Goal: Task Accomplishment & Management: Manage account settings

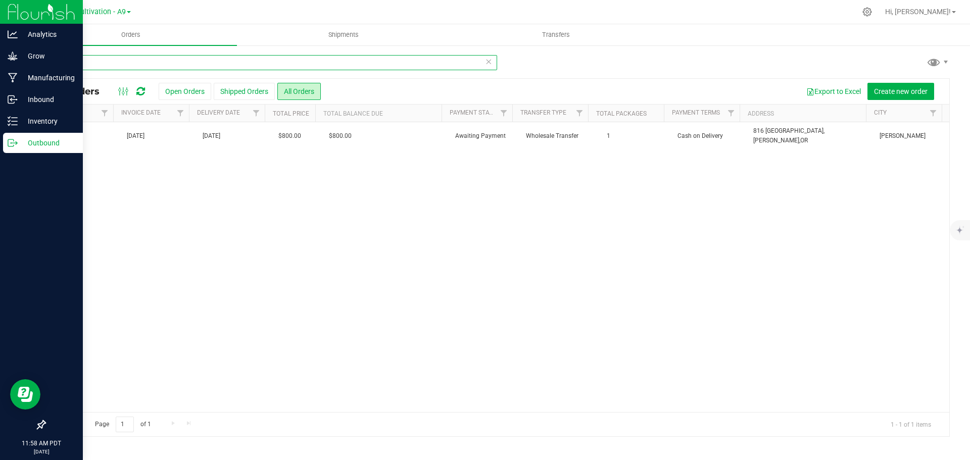
scroll to position [0, 563]
click at [44, 140] on p "Outbound" at bounding box center [48, 143] width 61 height 12
click at [57, 122] on p "Inventory" at bounding box center [48, 121] width 61 height 12
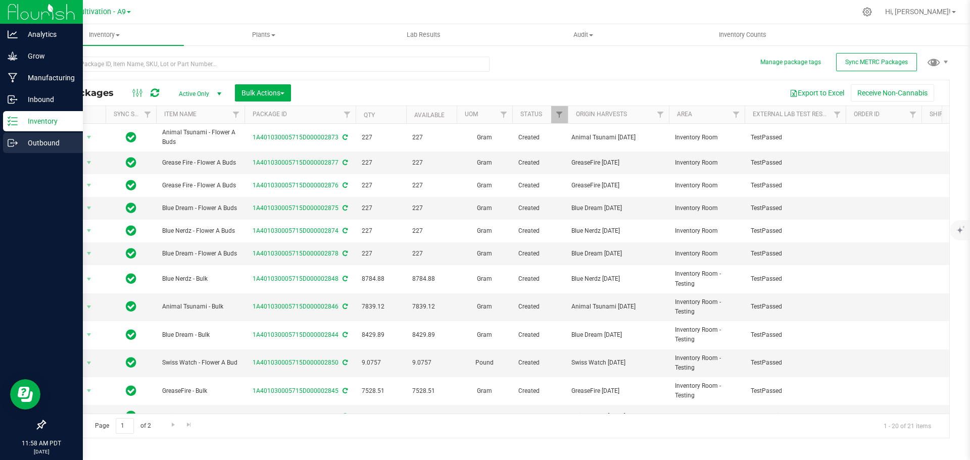
click at [44, 149] on div "Outbound" at bounding box center [43, 143] width 80 height 20
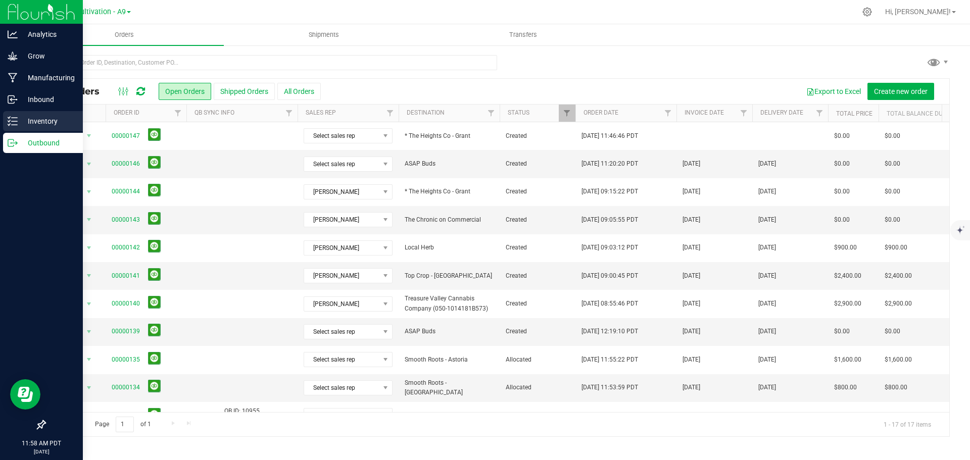
click at [47, 120] on p "Inventory" at bounding box center [48, 121] width 61 height 12
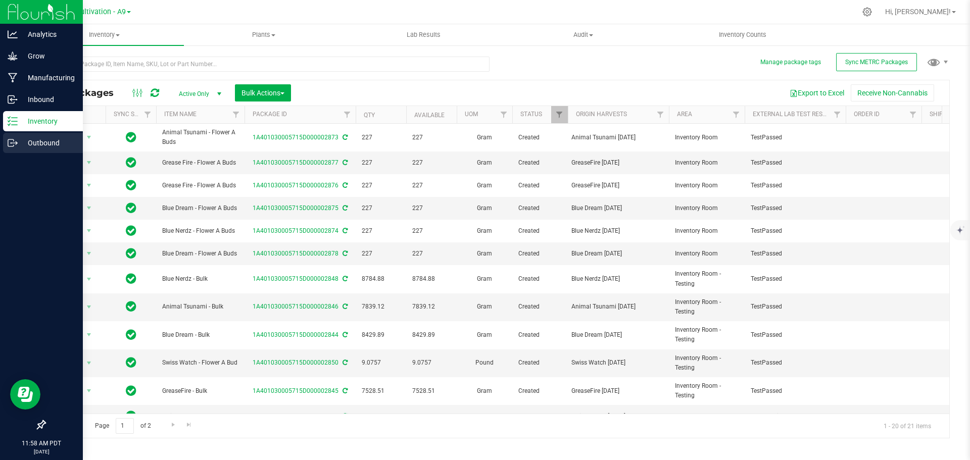
click at [39, 143] on p "Outbound" at bounding box center [48, 143] width 61 height 12
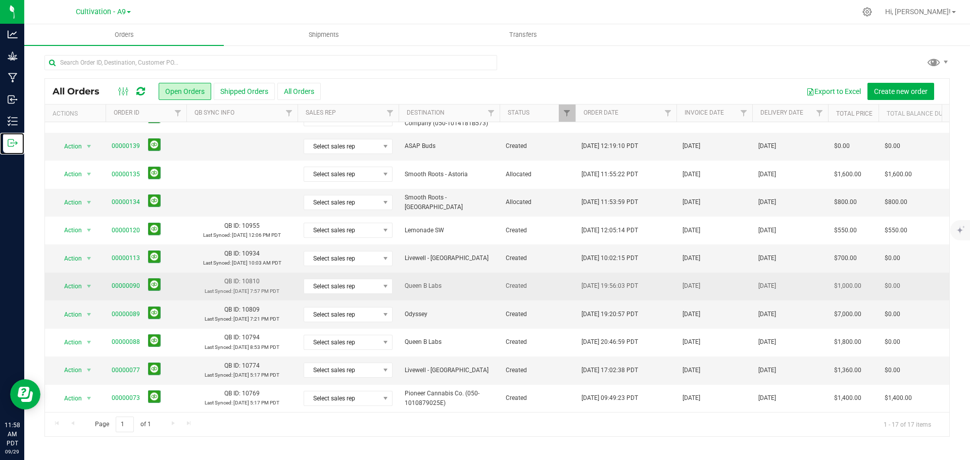
scroll to position [193, 0]
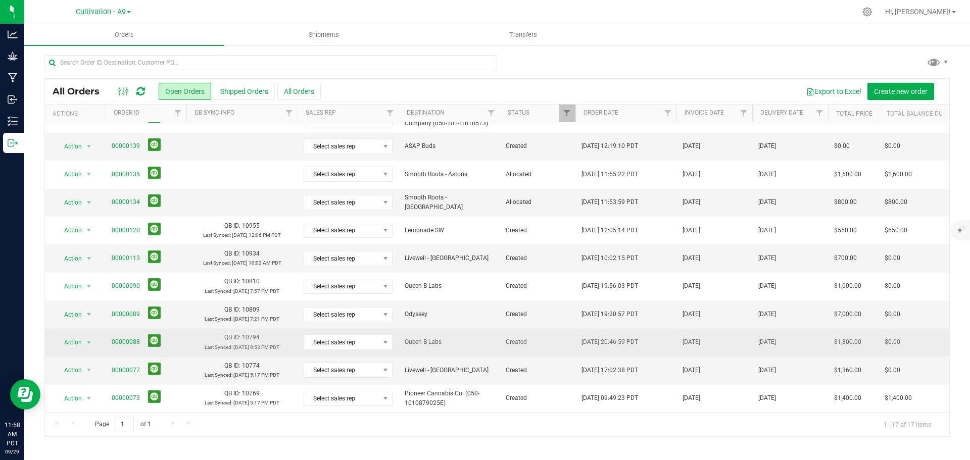
click at [182, 340] on td "00000088" at bounding box center [146, 343] width 81 height 28
click at [456, 338] on span "Queen B Labs" at bounding box center [449, 343] width 89 height 10
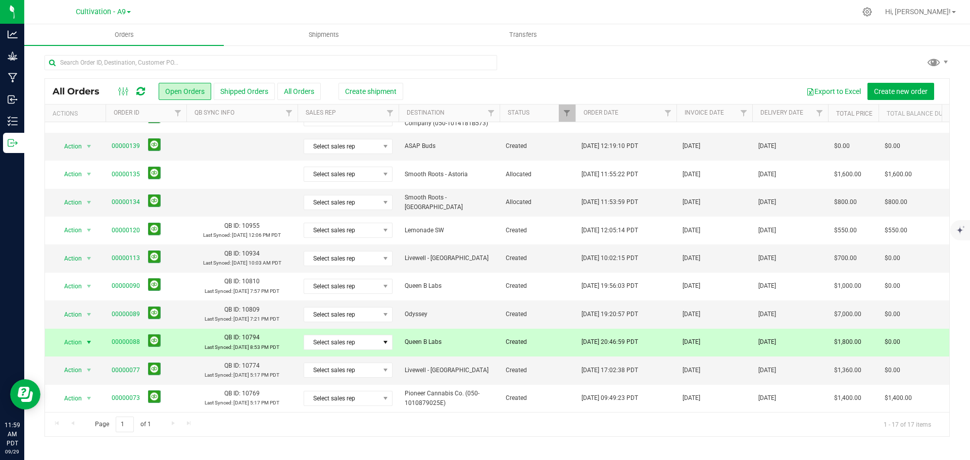
click at [187, 336] on td "QB ID: 10794 Last Synced: Aug 5, 2025 8:53 PM PDT" at bounding box center [241, 343] width 111 height 28
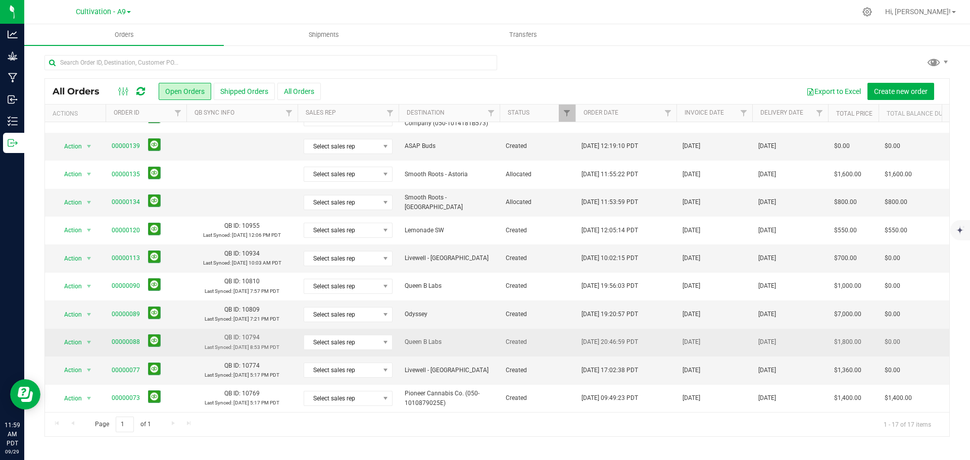
click at [187, 336] on td "QB ID: 10794 Last Synced: Aug 5, 2025 8:53 PM PDT" at bounding box center [241, 343] width 111 height 28
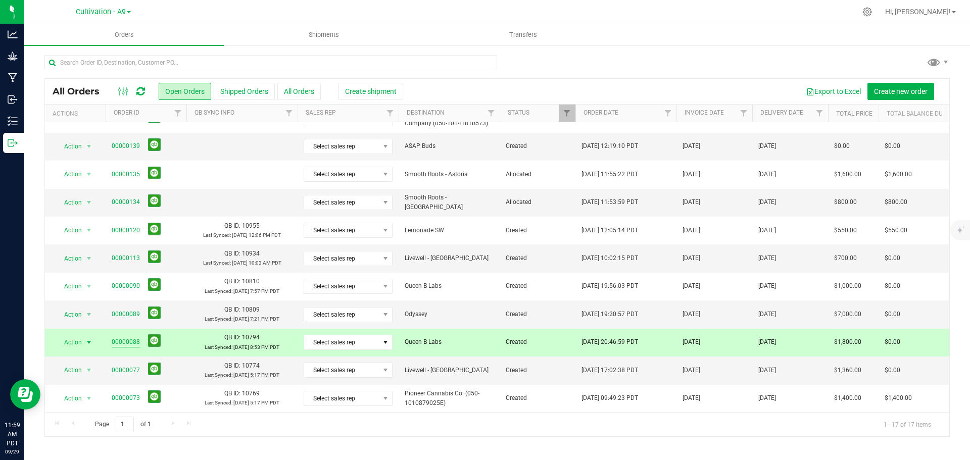
click at [116, 338] on link "00000088" at bounding box center [126, 343] width 28 height 10
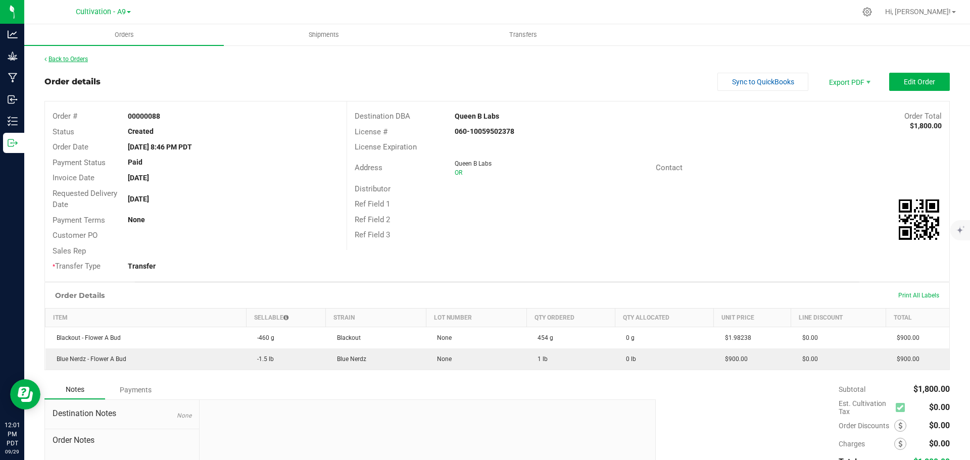
click at [52, 56] on link "Back to Orders" at bounding box center [65, 59] width 43 height 7
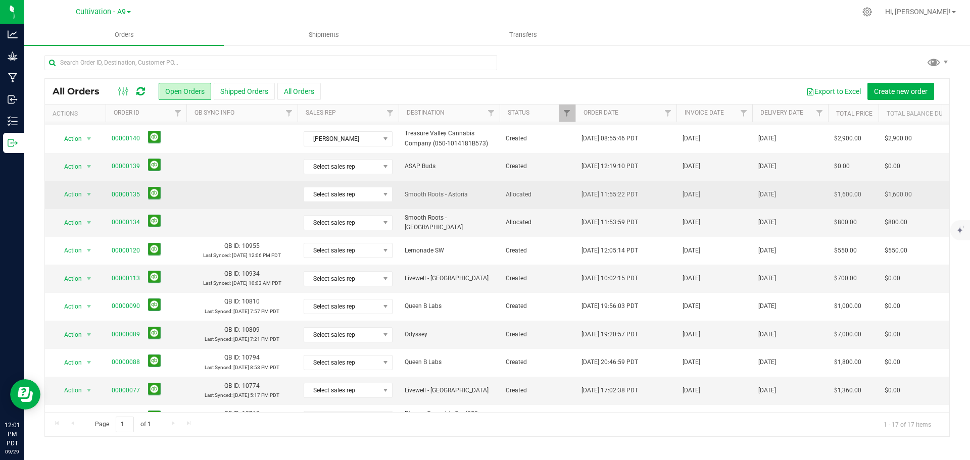
scroll to position [193, 0]
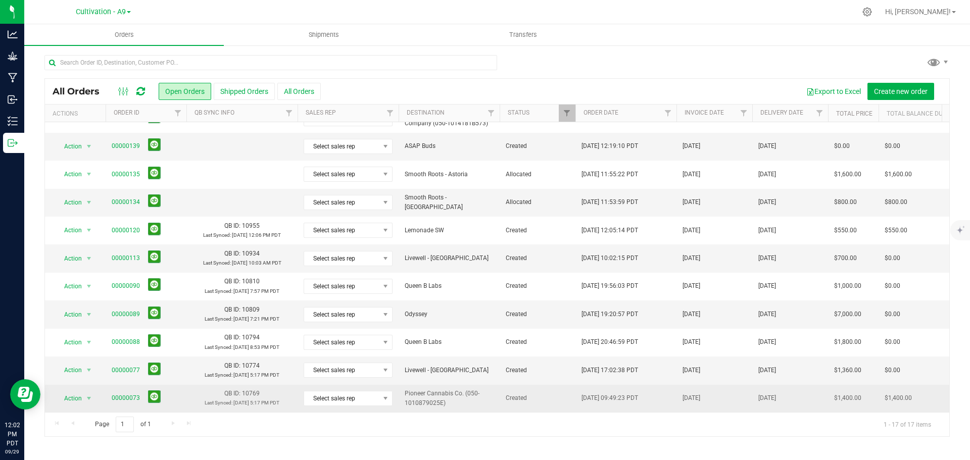
click at [202, 351] on td "QB ID: 10769 Last Synced: [DATE] 5:17 PM PDT" at bounding box center [241, 398] width 111 height 27
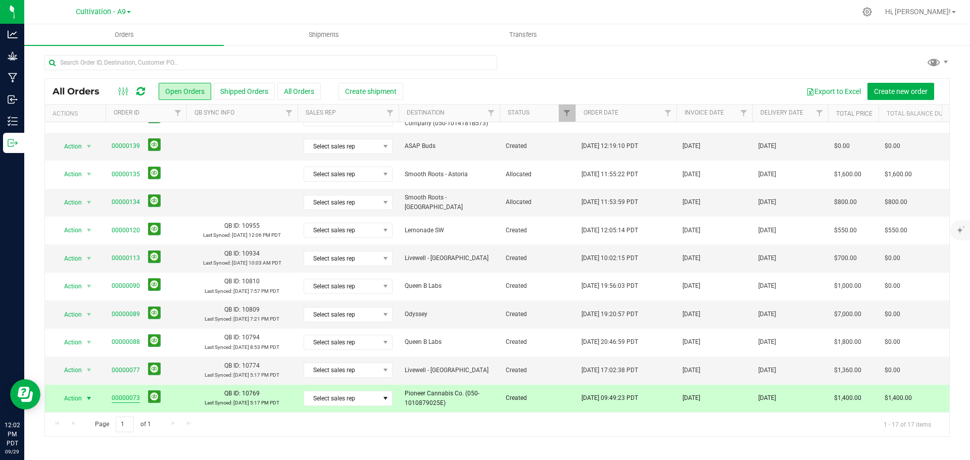
click at [123, 351] on link "00000073" at bounding box center [126, 399] width 28 height 10
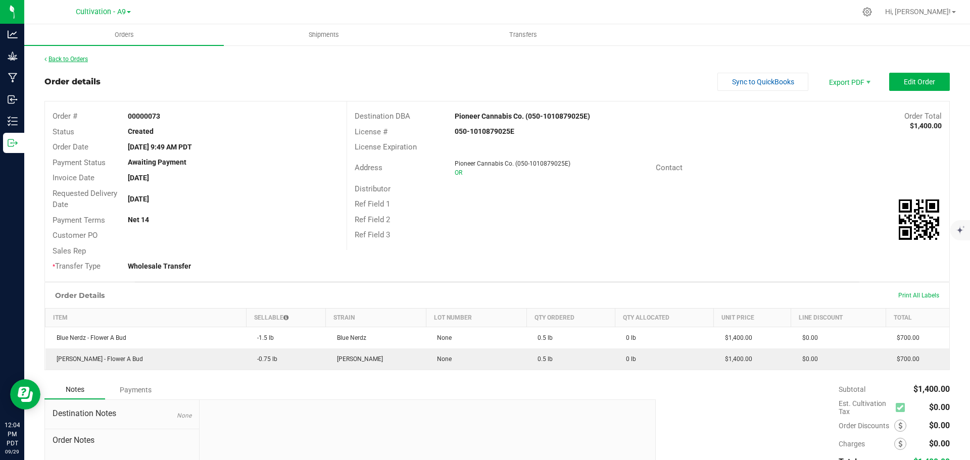
click at [65, 58] on link "Back to Orders" at bounding box center [65, 59] width 43 height 7
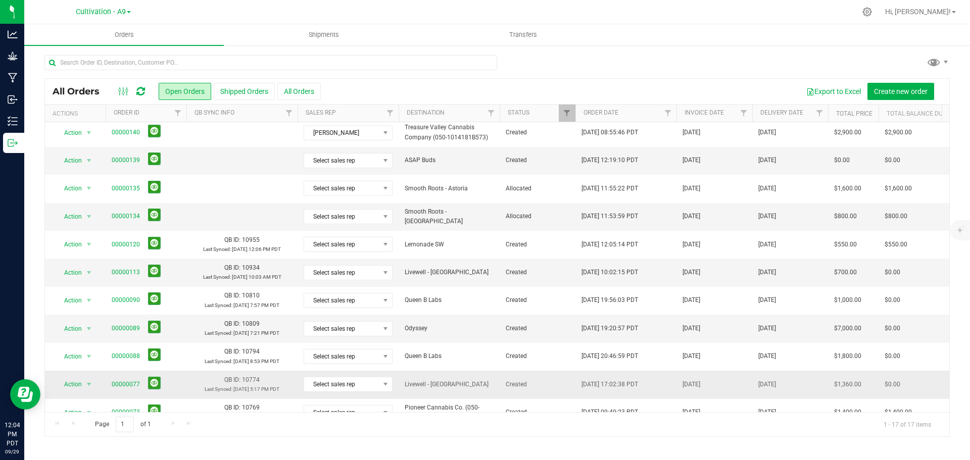
scroll to position [193, 0]
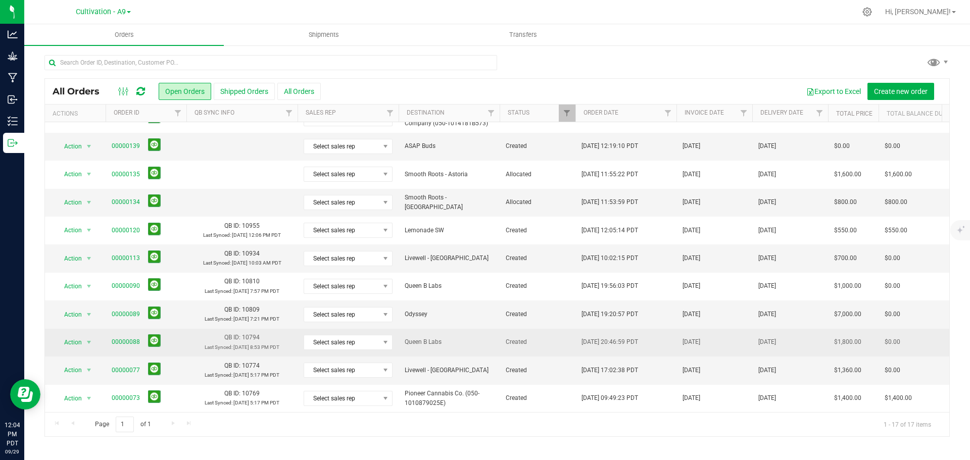
click at [171, 336] on span "00000088" at bounding box center [146, 343] width 69 height 16
click at [180, 338] on td "00000088" at bounding box center [146, 343] width 81 height 28
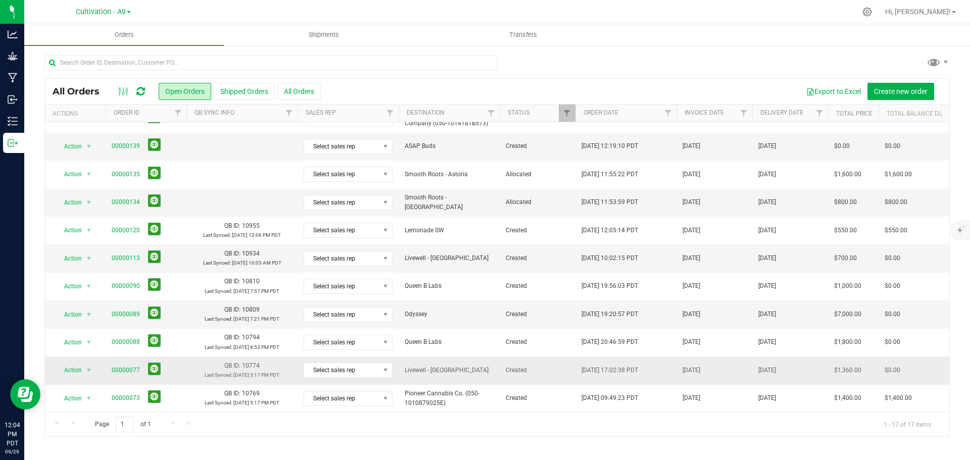
click at [185, 351] on td "00000077" at bounding box center [146, 371] width 81 height 28
click at [92, 351] on span "select" at bounding box center [89, 370] width 8 height 8
click at [177, 351] on span "00000077" at bounding box center [146, 371] width 69 height 16
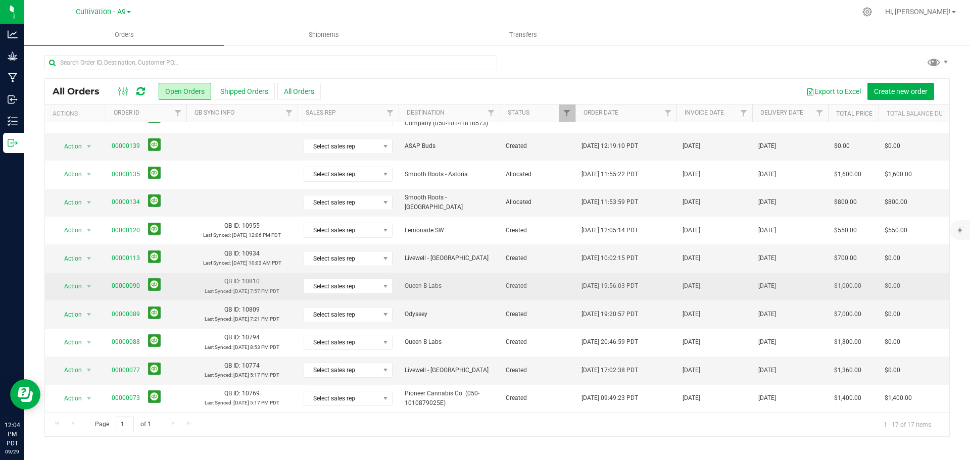
click at [181, 280] on td "00000090" at bounding box center [146, 287] width 81 height 28
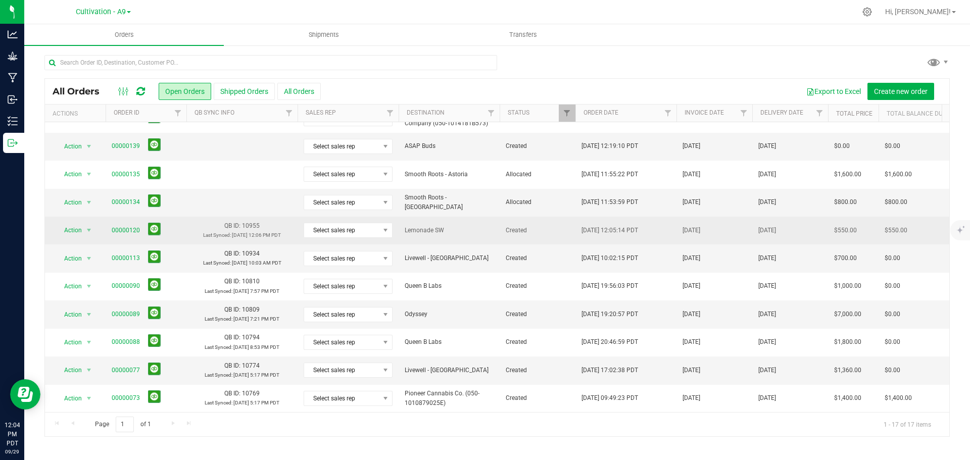
click at [197, 217] on td "QB ID: 10955 Last Synced: Aug 27, 2025 12:06 PM PDT" at bounding box center [241, 231] width 111 height 28
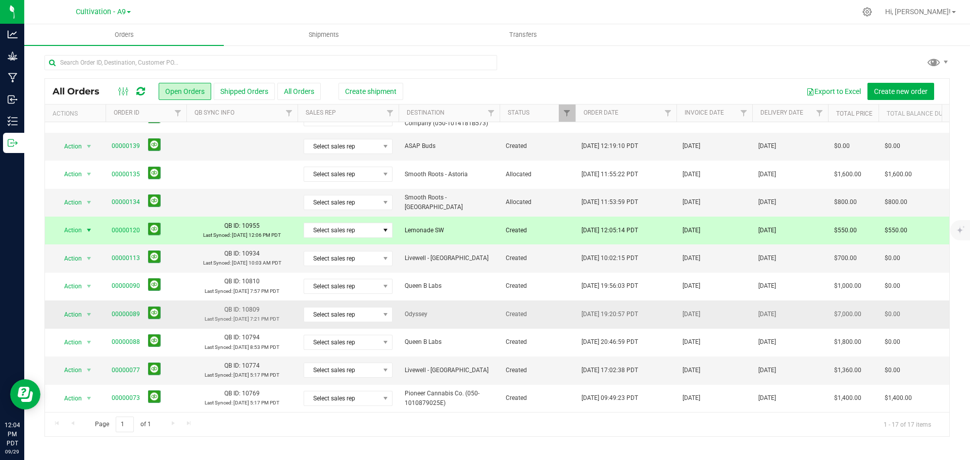
click at [177, 310] on span "00000089" at bounding box center [146, 315] width 69 height 16
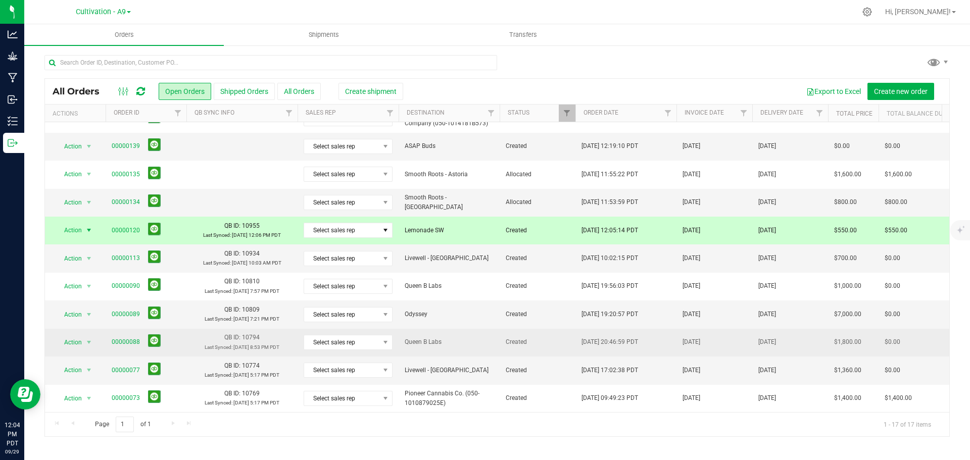
click at [175, 338] on span "00000088" at bounding box center [146, 343] width 69 height 16
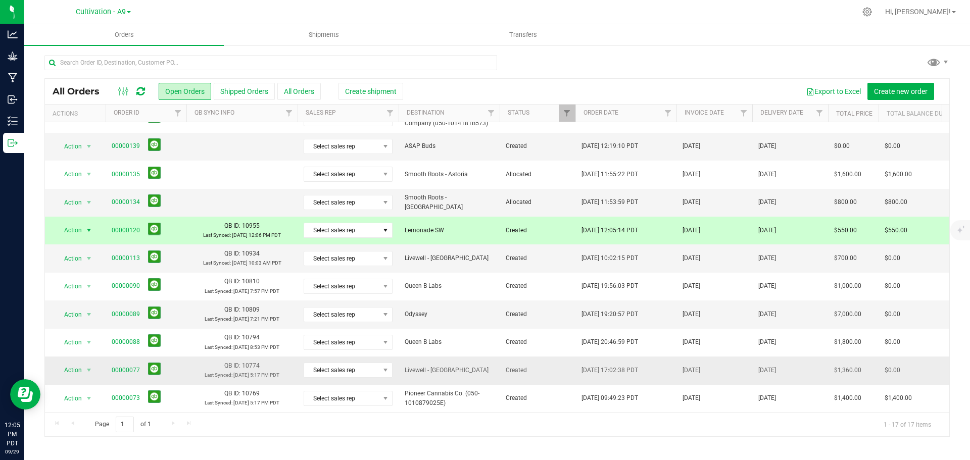
click at [174, 351] on td "00000077" at bounding box center [146, 371] width 81 height 28
click at [51, 226] on div "Action Action Cancel order Clone order Edit order Mark as fully paid Order audi…" at bounding box center [75, 230] width 49 height 14
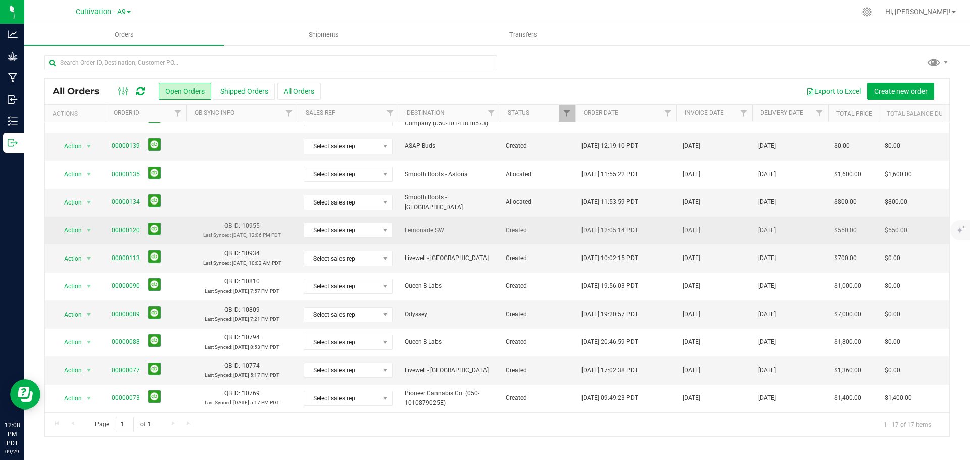
click at [180, 227] on span "00000120" at bounding box center [146, 231] width 69 height 16
click at [126, 226] on link "00000120" at bounding box center [126, 231] width 28 height 10
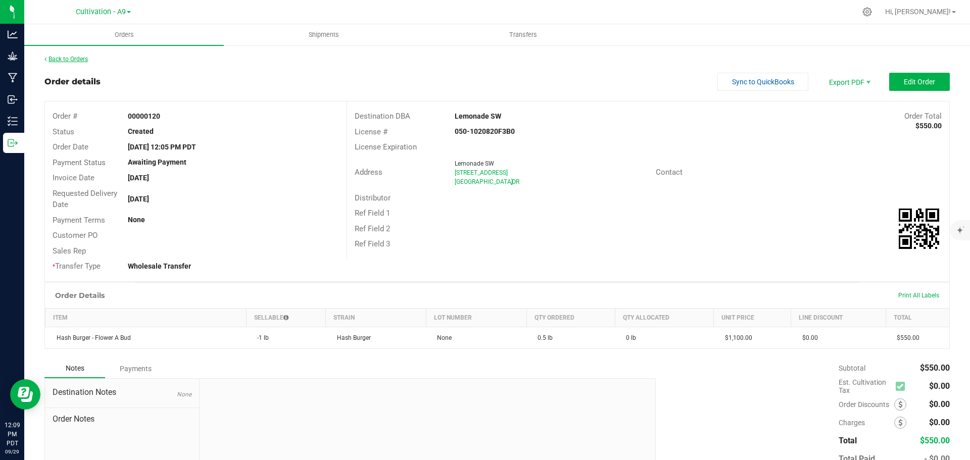
click at [48, 60] on link "Back to Orders" at bounding box center [65, 59] width 43 height 7
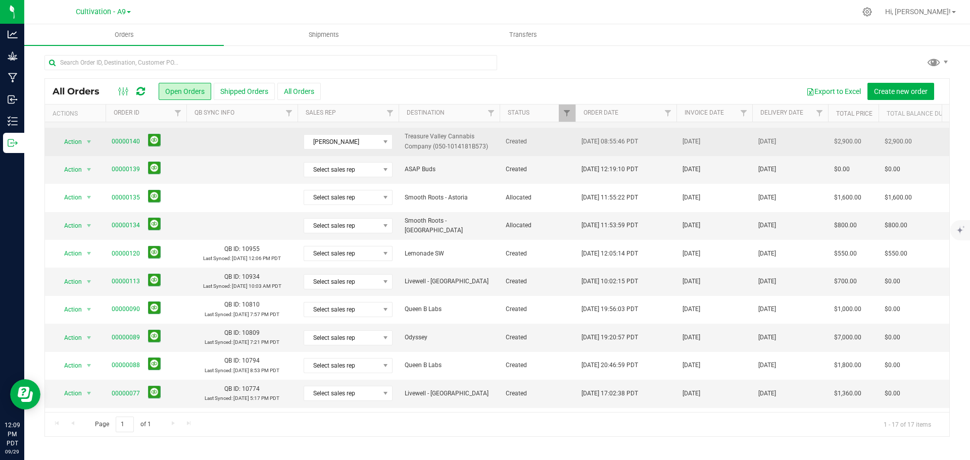
scroll to position [193, 0]
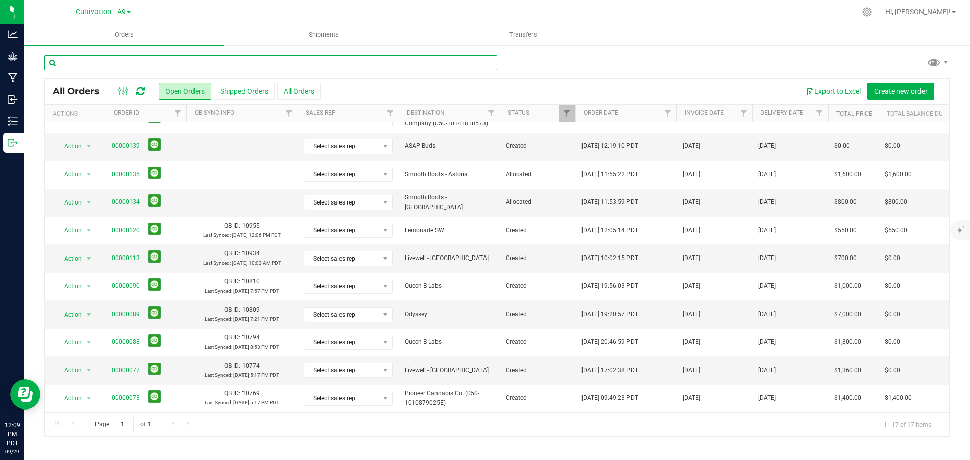
click at [94, 62] on input "text" at bounding box center [270, 62] width 453 height 15
type input "78"
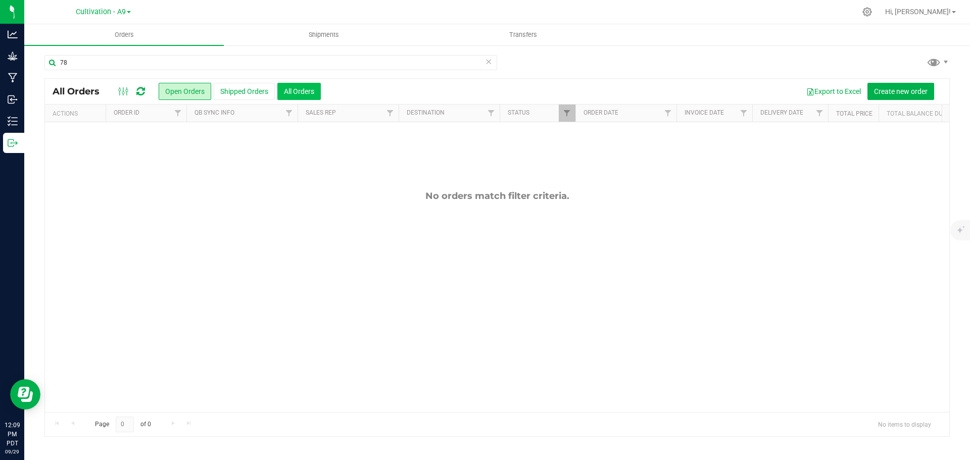
click at [303, 94] on button "All Orders" at bounding box center [298, 91] width 43 height 17
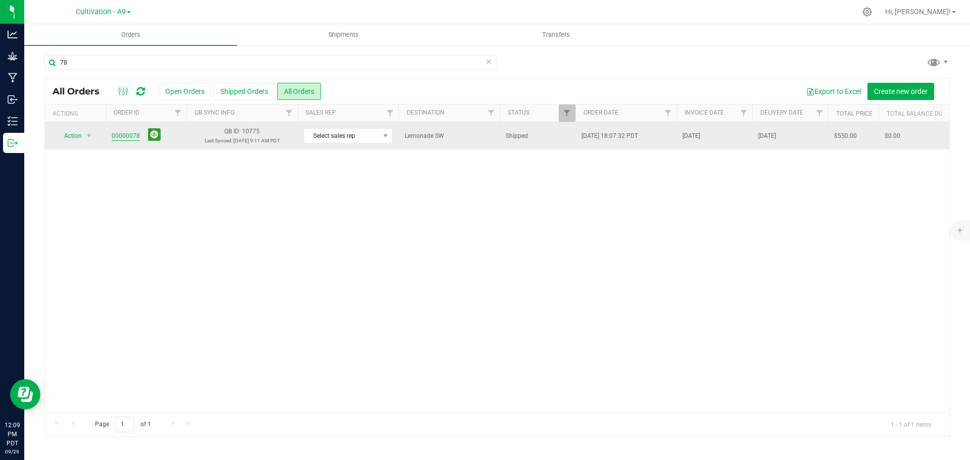
click at [120, 132] on link "00000078" at bounding box center [126, 136] width 28 height 10
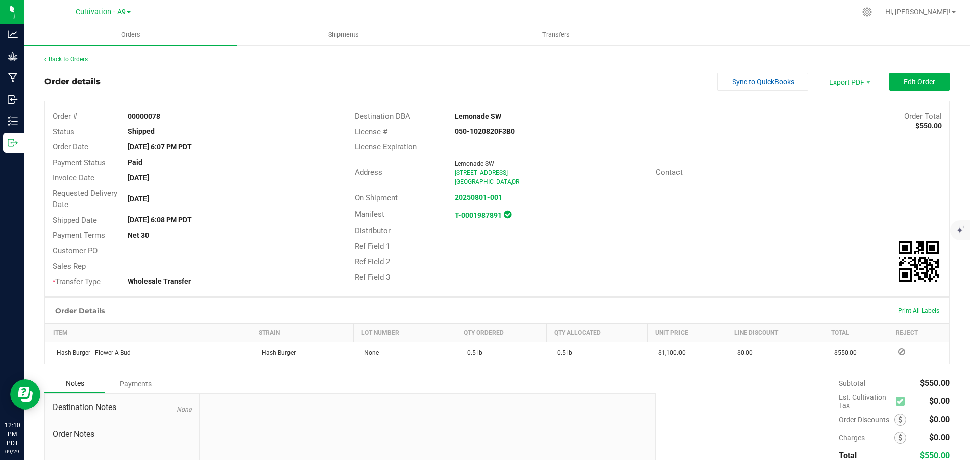
click at [55, 55] on div "Back to Orders" at bounding box center [497, 59] width 906 height 9
click at [58, 58] on link "Back to Orders" at bounding box center [65, 59] width 43 height 7
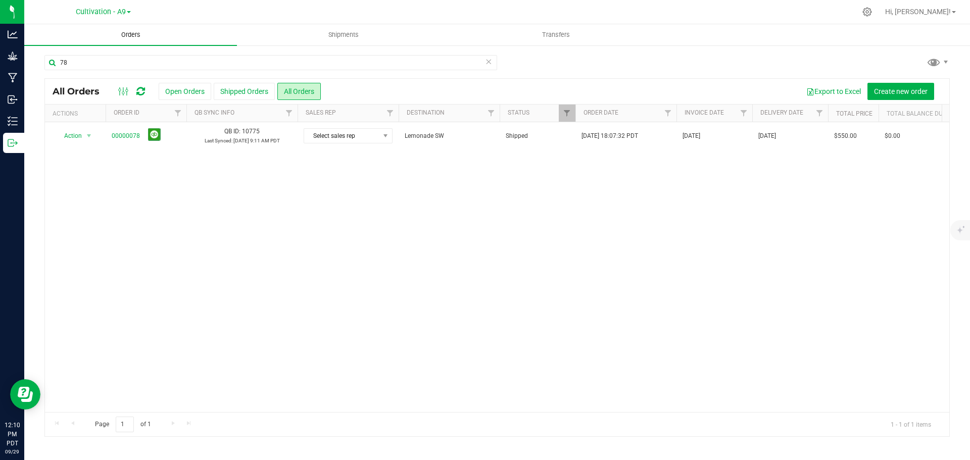
click at [132, 39] on span "Orders" at bounding box center [131, 34] width 46 height 9
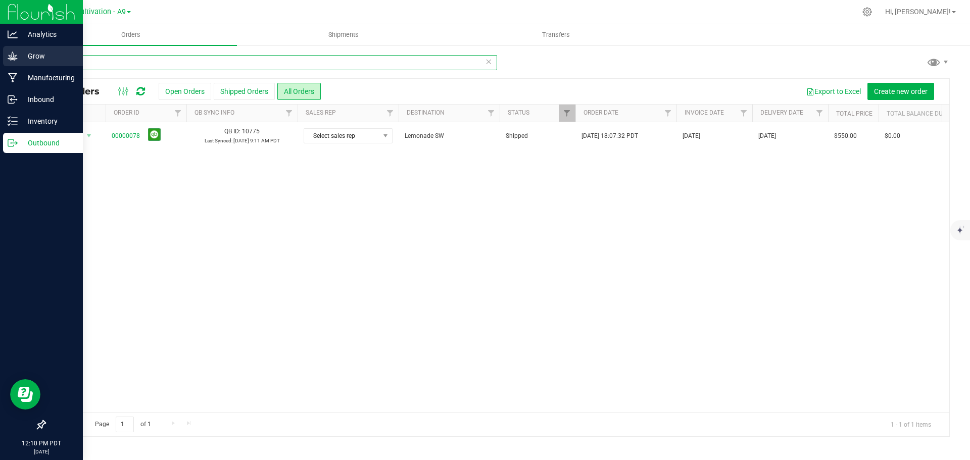
drag, startPoint x: 83, startPoint y: 61, endPoint x: 21, endPoint y: 61, distance: 62.2
click at [21, 61] on div "Analytics Grow Manufacturing Inbound Inventory Outbound 12:10 PM PDT 09/29/2025…" at bounding box center [485, 230] width 970 height 460
type input "120"
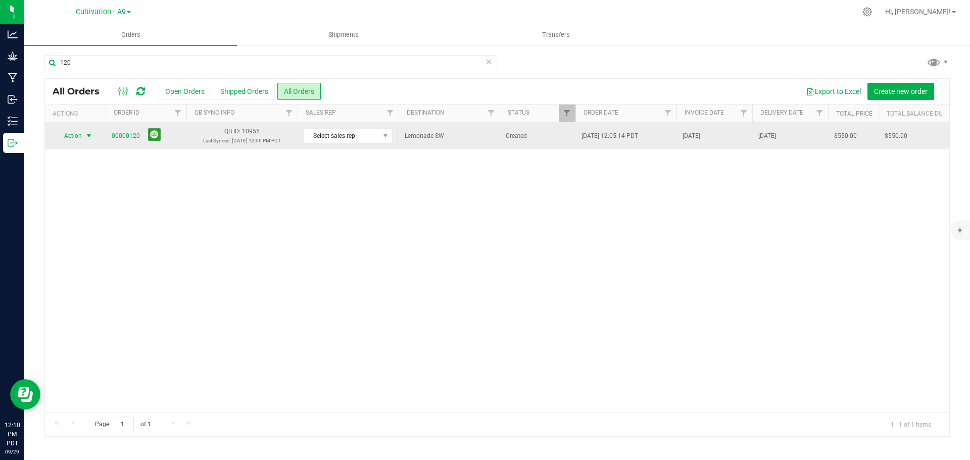
click at [85, 134] on span "select" at bounding box center [89, 136] width 8 height 8
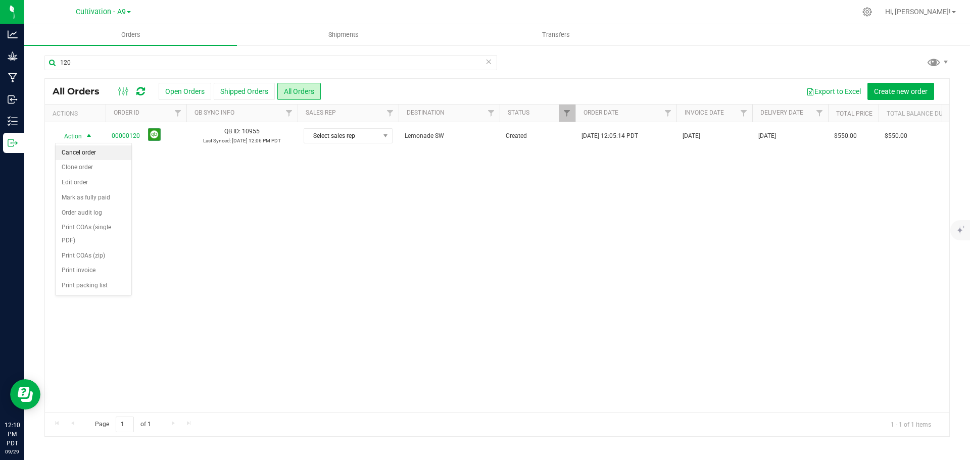
click at [94, 152] on li "Cancel order" at bounding box center [94, 153] width 76 height 15
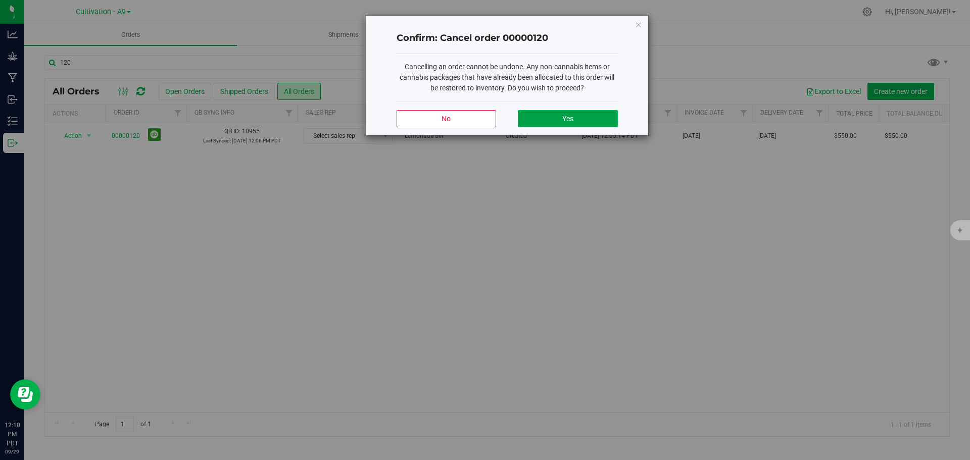
click at [572, 120] on span "Yes" at bounding box center [567, 119] width 11 height 8
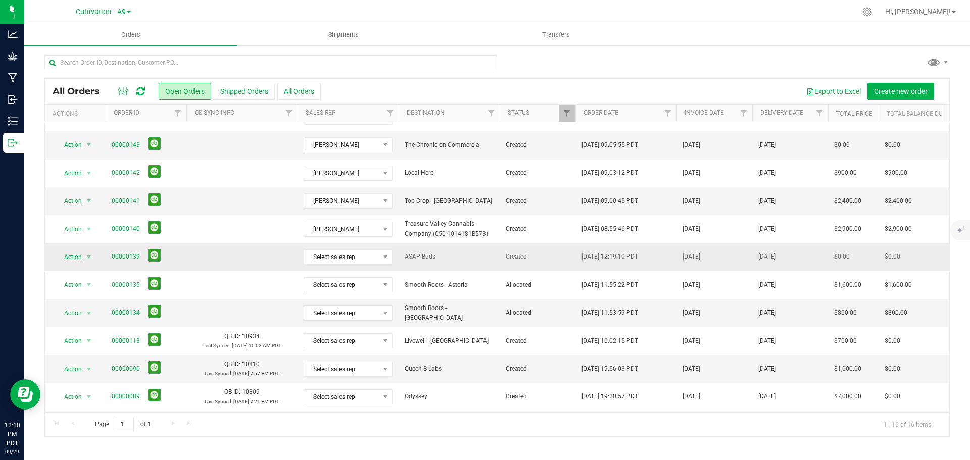
scroll to position [101, 0]
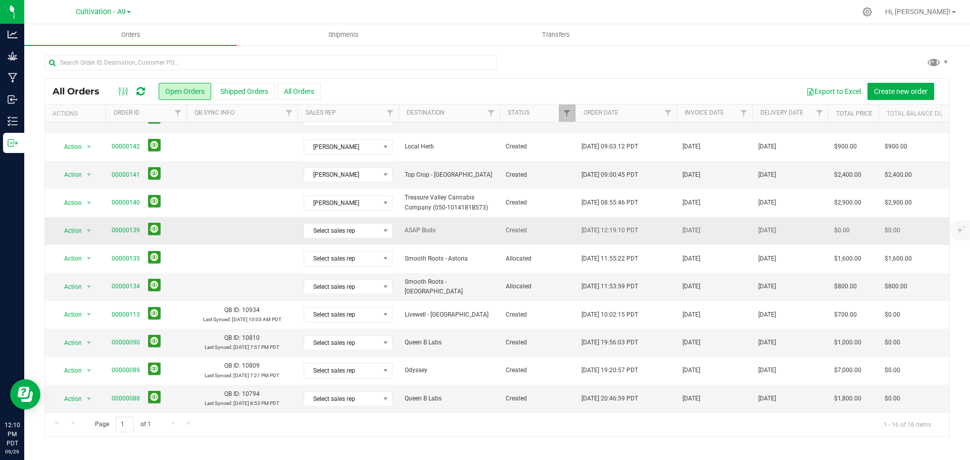
click at [192, 237] on td at bounding box center [241, 231] width 111 height 28
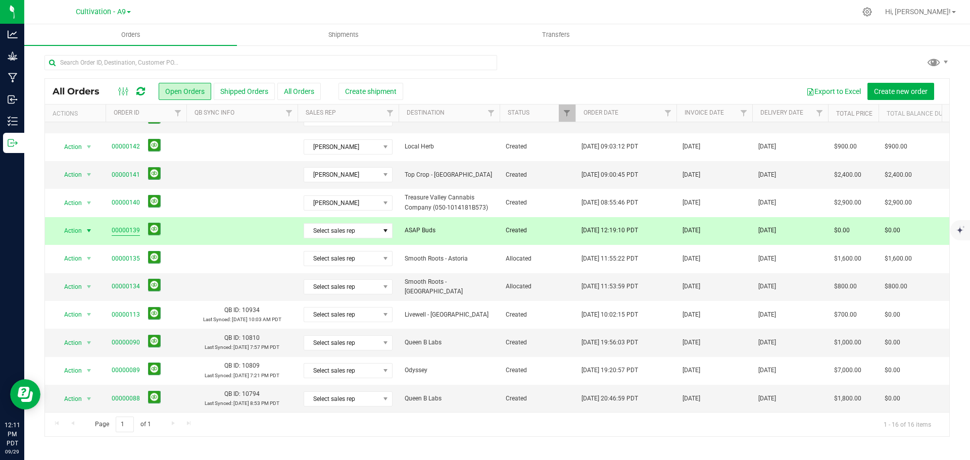
click at [126, 229] on link "00000139" at bounding box center [126, 231] width 28 height 10
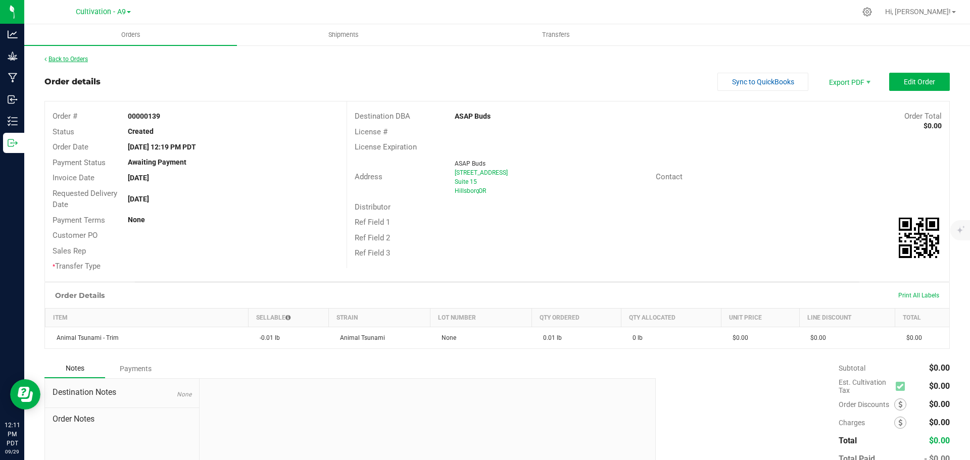
click at [47, 59] on link "Back to Orders" at bounding box center [65, 59] width 43 height 7
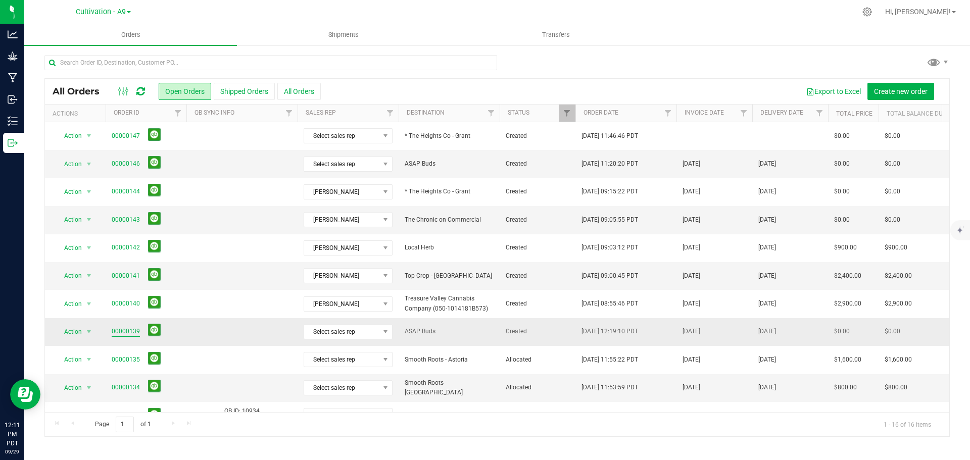
click at [124, 333] on link "00000139" at bounding box center [126, 332] width 28 height 10
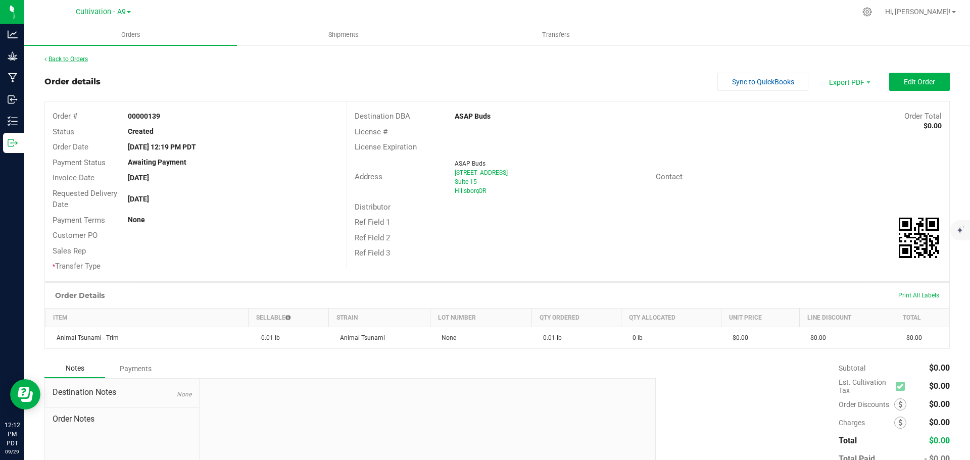
click at [58, 58] on link "Back to Orders" at bounding box center [65, 59] width 43 height 7
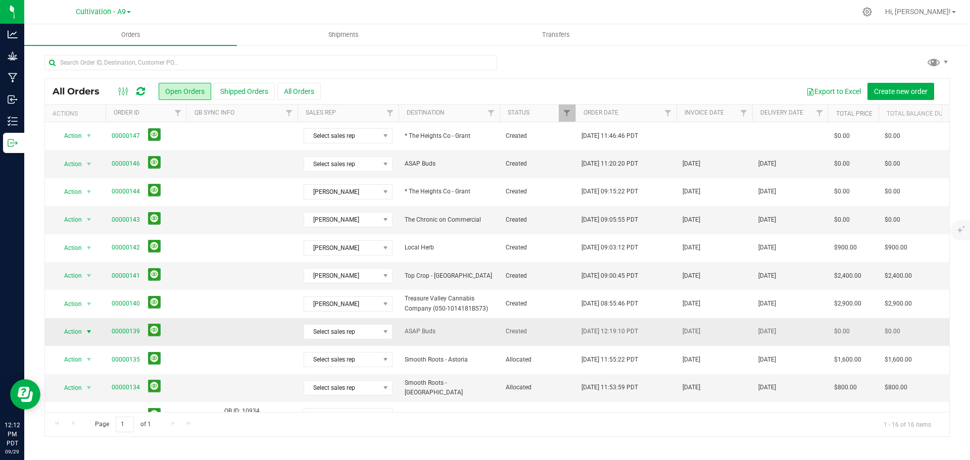
click at [88, 333] on span "select" at bounding box center [89, 332] width 8 height 8
click at [71, 167] on li "Cancel order" at bounding box center [94, 166] width 76 height 15
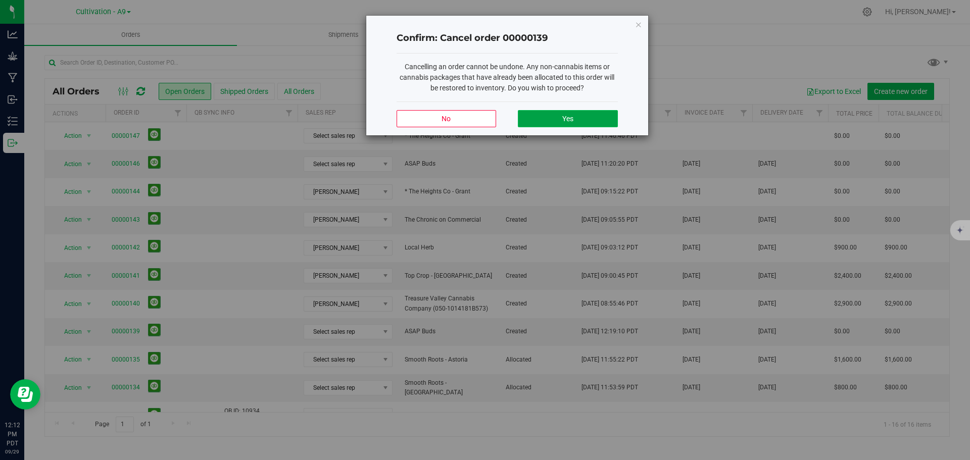
click at [559, 120] on button "Yes" at bounding box center [568, 118] width 100 height 17
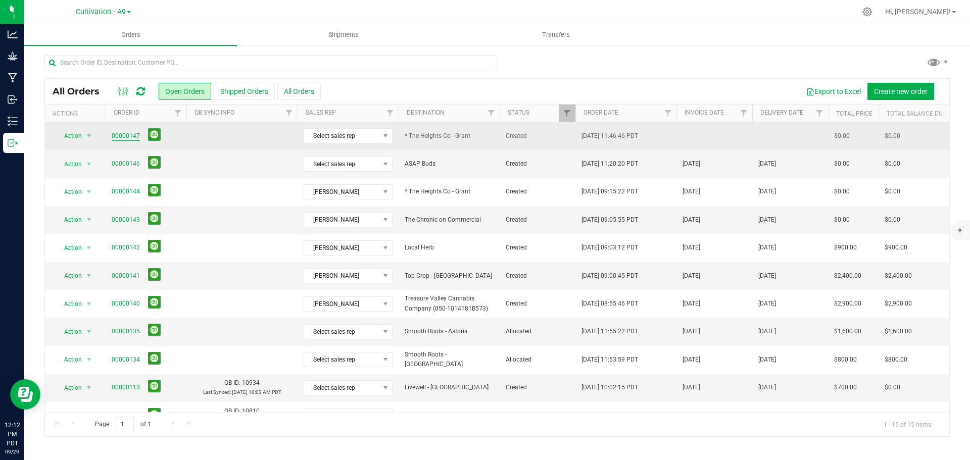
click at [116, 133] on link "00000147" at bounding box center [126, 136] width 28 height 10
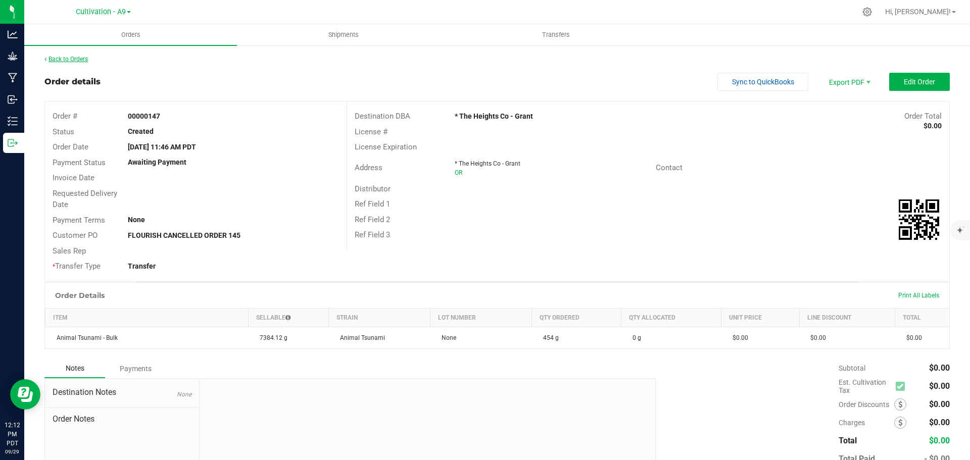
click at [77, 57] on link "Back to Orders" at bounding box center [65, 59] width 43 height 7
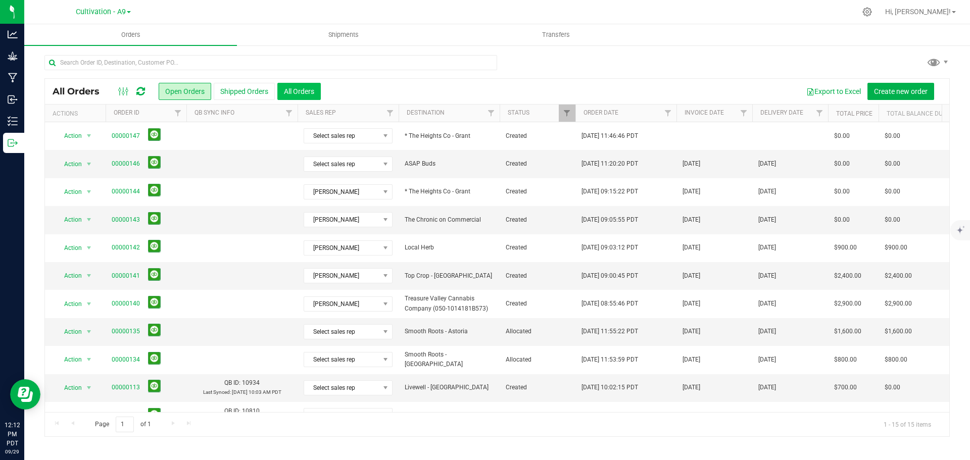
click at [293, 93] on button "All Orders" at bounding box center [298, 91] width 43 height 17
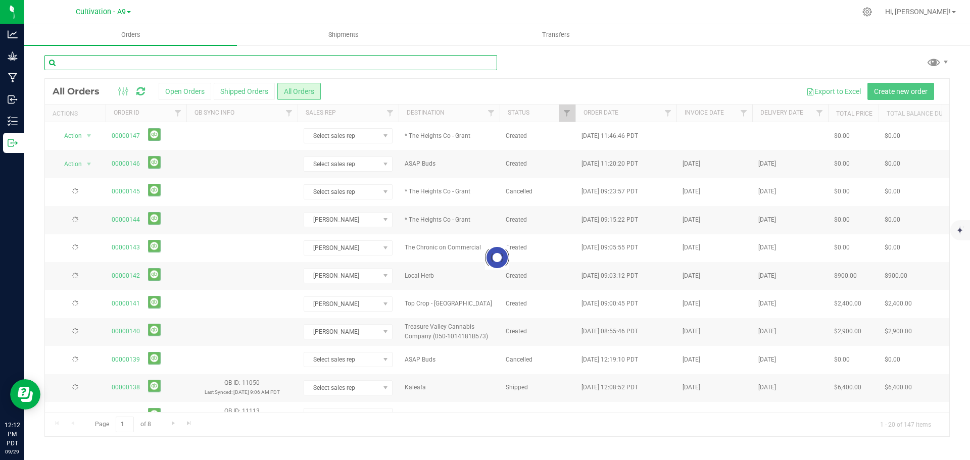
click at [116, 64] on input "text" at bounding box center [270, 62] width 453 height 15
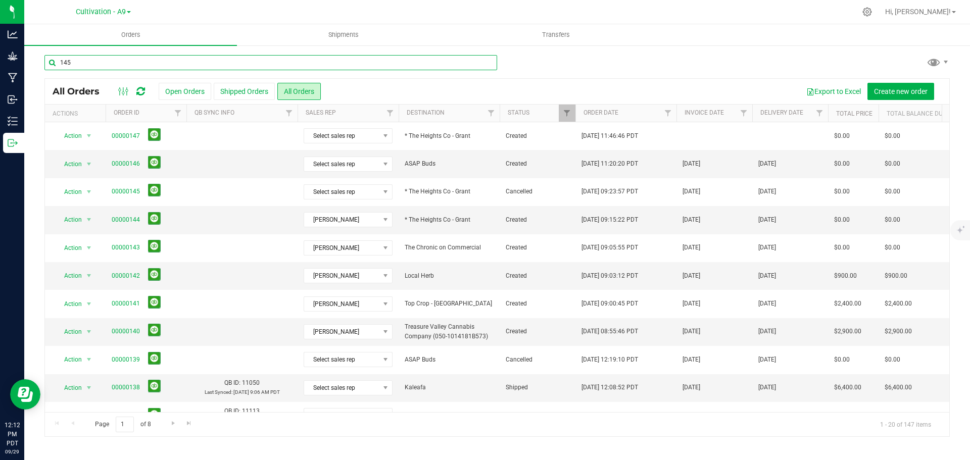
type input "145"
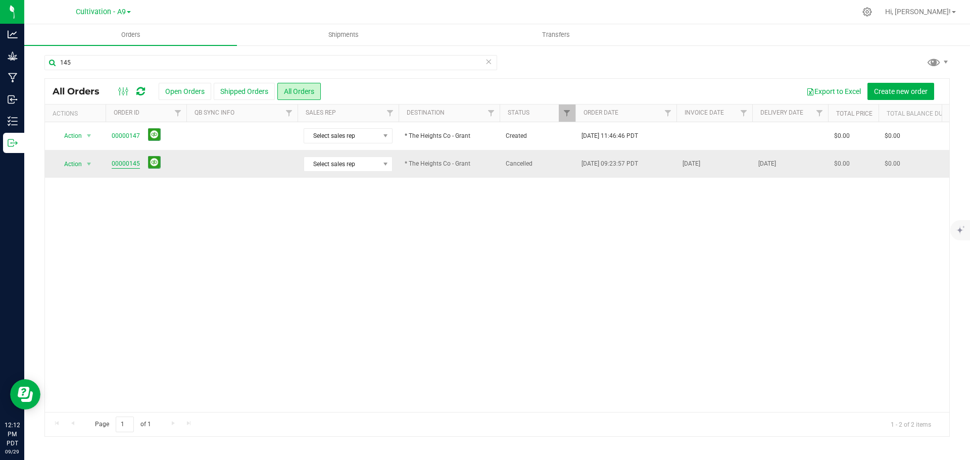
click at [125, 163] on link "00000145" at bounding box center [126, 164] width 28 height 10
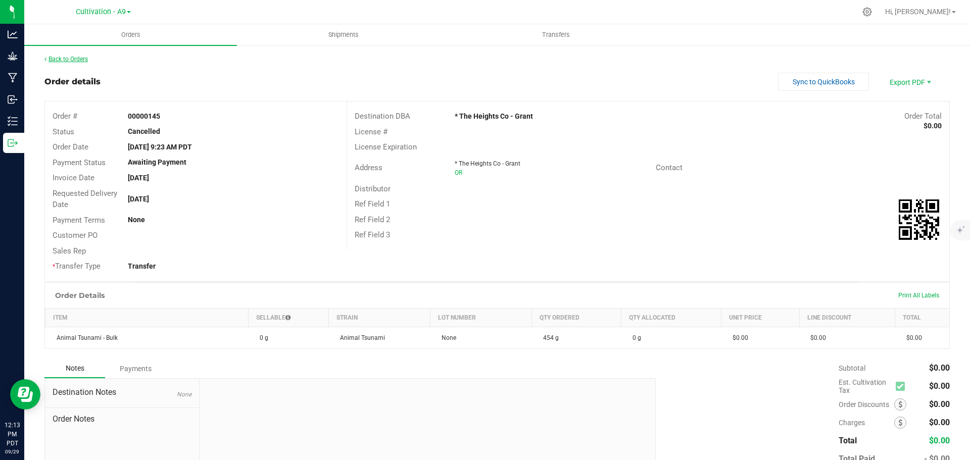
click at [45, 56] on icon at bounding box center [45, 59] width 2 height 6
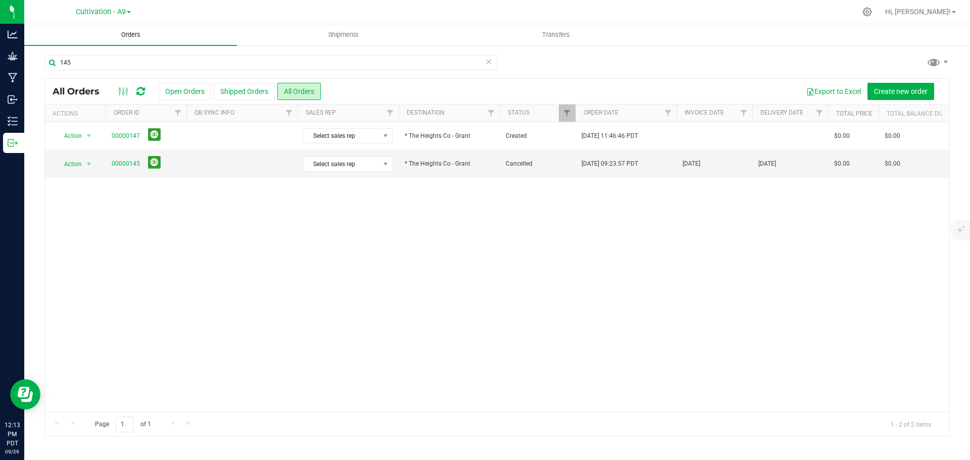
click at [120, 36] on span "Orders" at bounding box center [131, 34] width 46 height 9
drag, startPoint x: 86, startPoint y: 60, endPoint x: 57, endPoint y: 61, distance: 28.8
click at [57, 61] on input "145" at bounding box center [270, 62] width 453 height 15
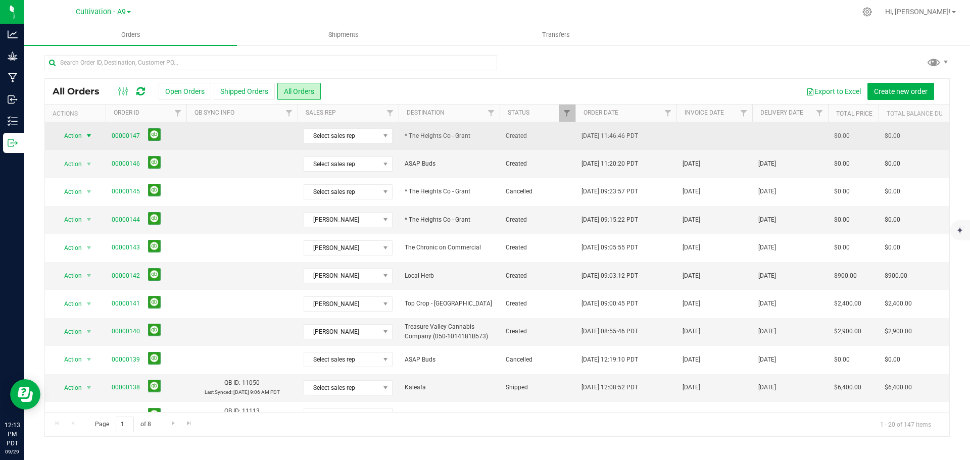
click at [88, 136] on span "select" at bounding box center [89, 136] width 8 height 8
click at [130, 136] on link "00000147" at bounding box center [126, 136] width 28 height 10
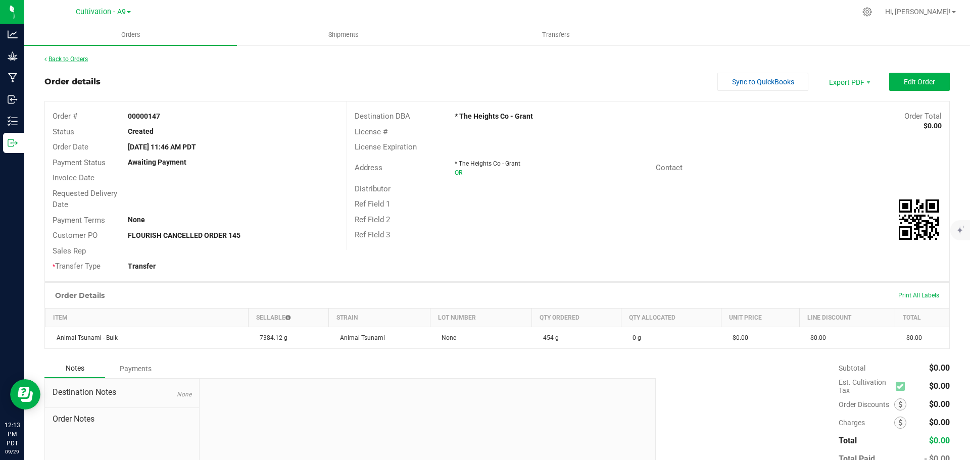
click at [68, 61] on link "Back to Orders" at bounding box center [65, 59] width 43 height 7
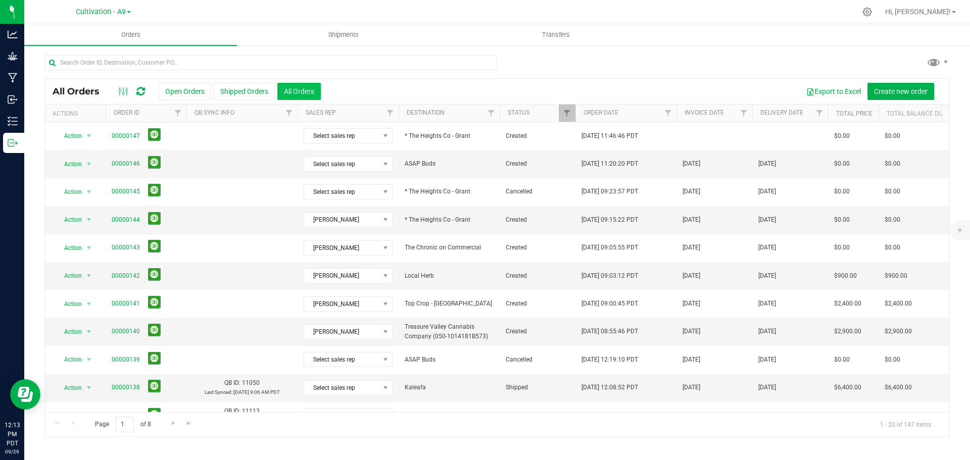
click at [298, 90] on button "All Orders" at bounding box center [298, 91] width 43 height 17
click at [167, 67] on input "text" at bounding box center [270, 62] width 453 height 15
type input "145"
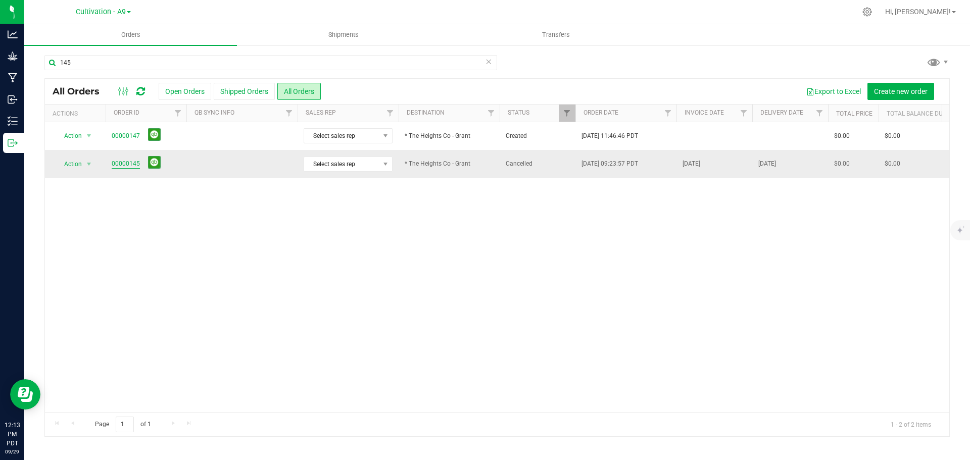
click at [122, 166] on link "00000145" at bounding box center [126, 164] width 28 height 10
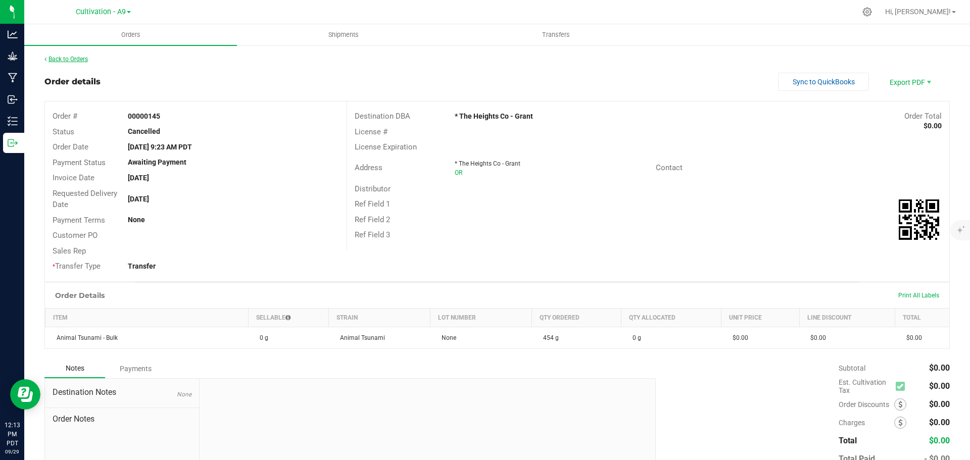
click at [56, 60] on link "Back to Orders" at bounding box center [65, 59] width 43 height 7
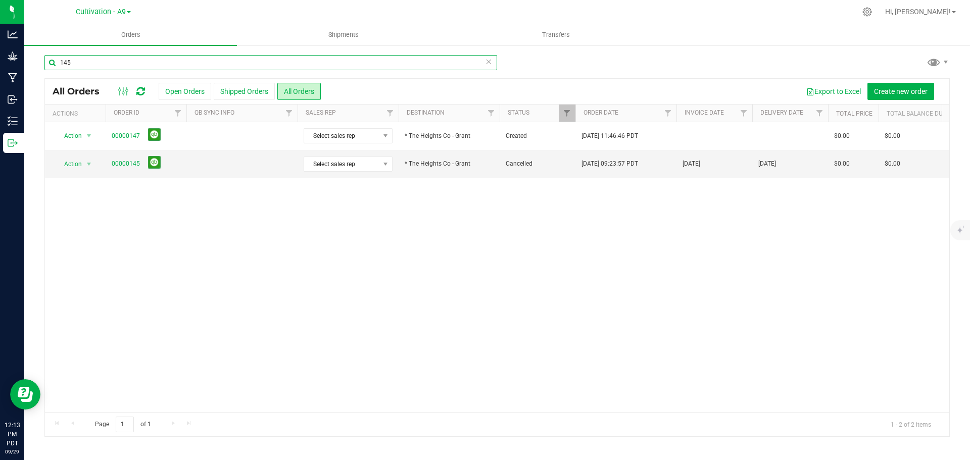
click at [76, 67] on input "145" at bounding box center [270, 62] width 453 height 15
type input "147"
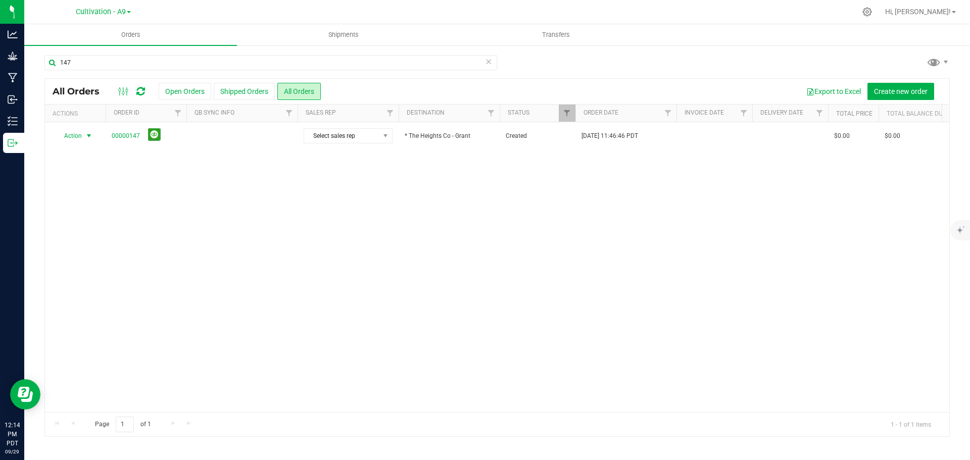
click at [88, 136] on span "select" at bounding box center [89, 136] width 8 height 8
click at [85, 153] on li "Cancel order" at bounding box center [94, 153] width 76 height 15
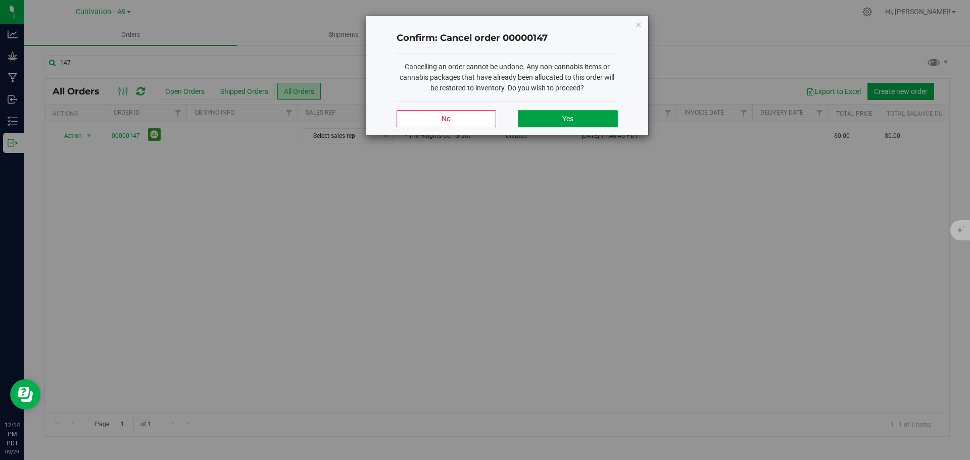
click at [570, 125] on button "Yes" at bounding box center [568, 118] width 100 height 17
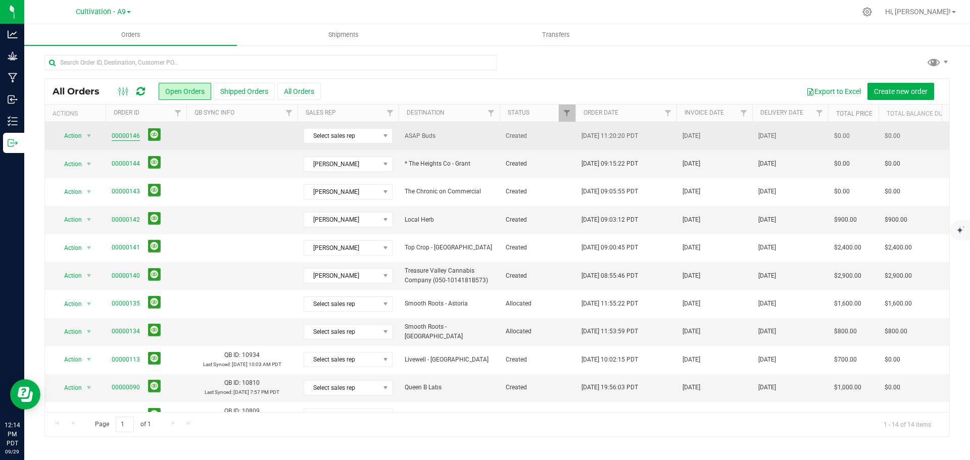
click at [126, 136] on link "00000146" at bounding box center [126, 136] width 28 height 10
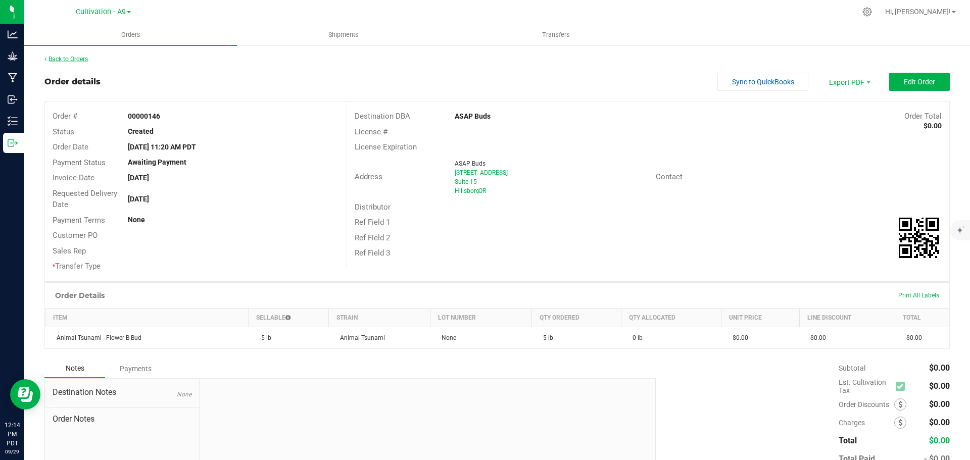
click at [48, 57] on link "Back to Orders" at bounding box center [65, 59] width 43 height 7
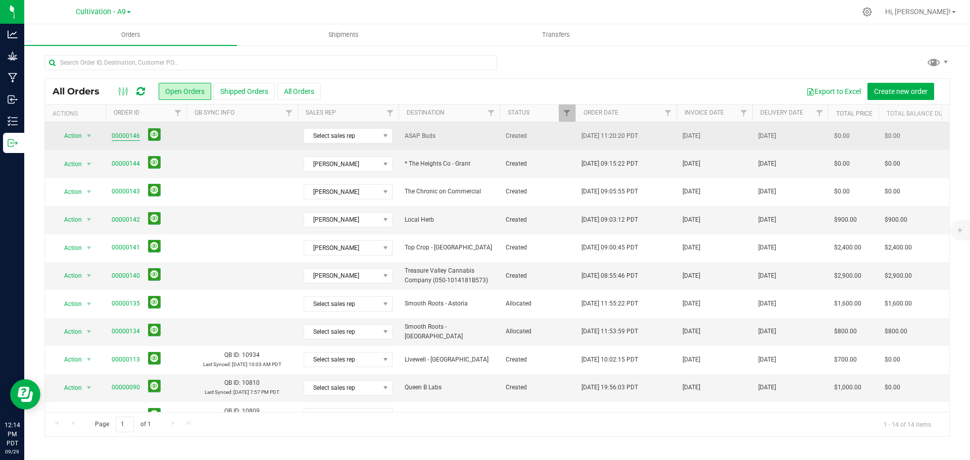
click at [124, 138] on link "00000146" at bounding box center [126, 136] width 28 height 10
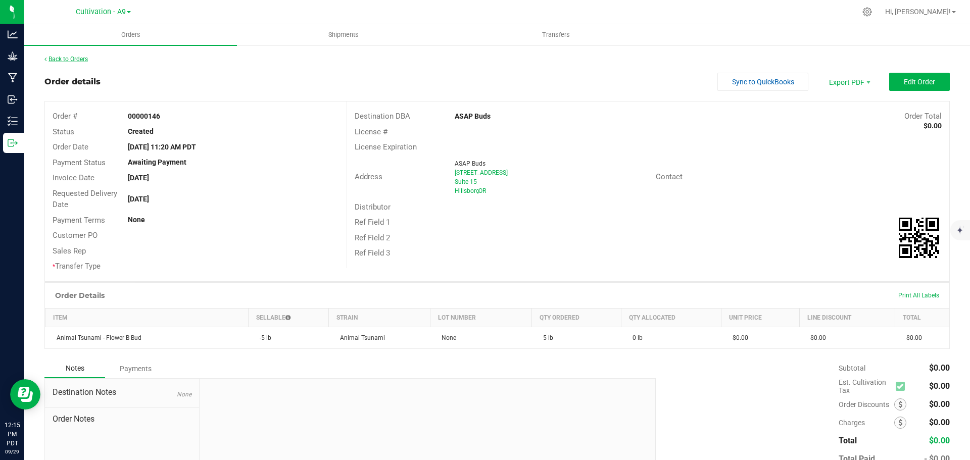
click at [48, 60] on link "Back to Orders" at bounding box center [65, 59] width 43 height 7
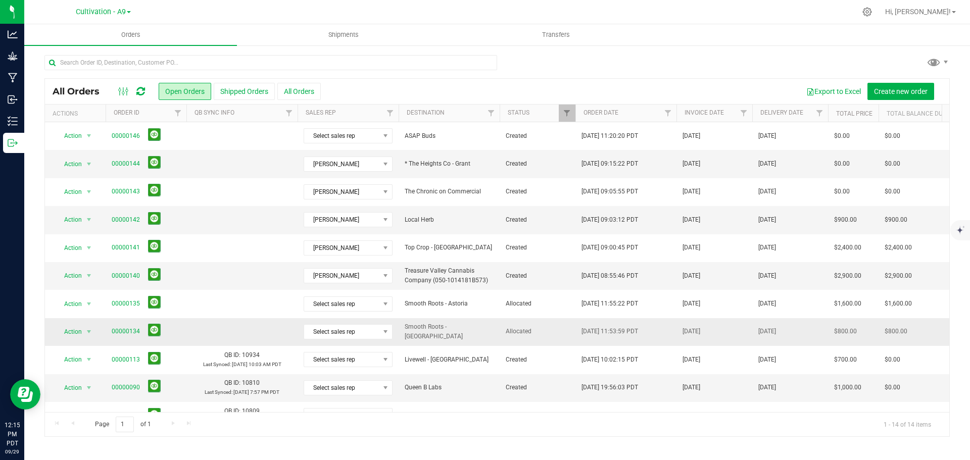
click at [160, 333] on span "00000134" at bounding box center [146, 332] width 69 height 16
click at [153, 330] on button at bounding box center [154, 330] width 13 height 13
click at [150, 331] on button at bounding box center [154, 330] width 13 height 13
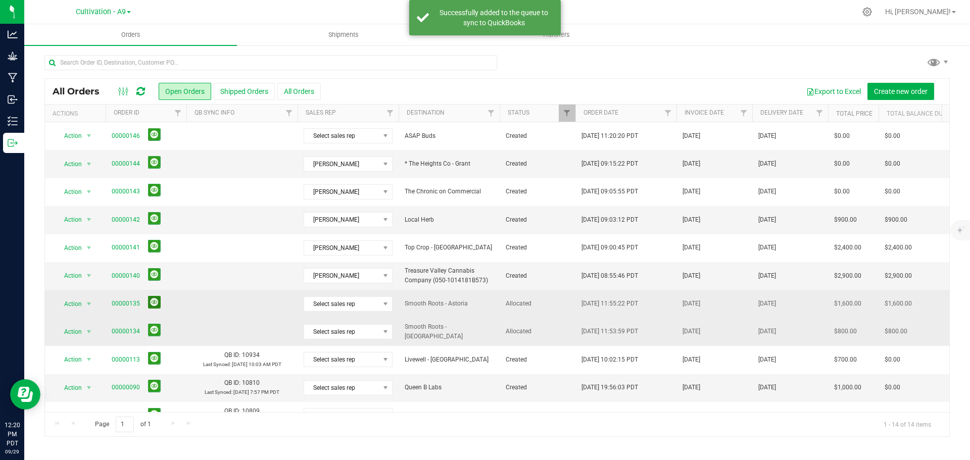
click at [154, 306] on button at bounding box center [154, 302] width 13 height 13
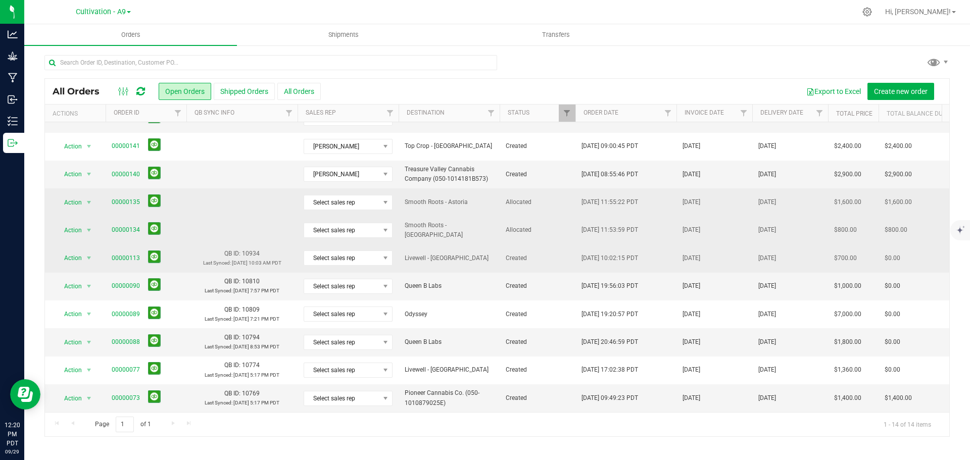
scroll to position [109, 0]
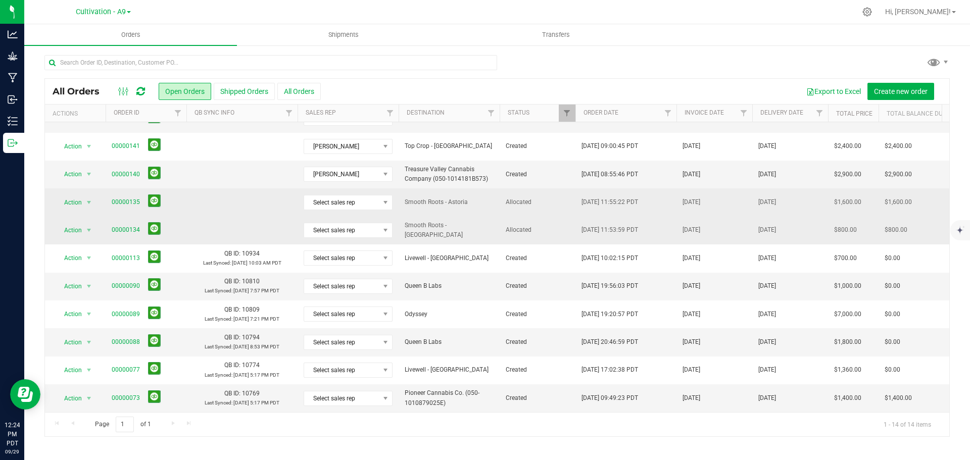
click at [216, 230] on td at bounding box center [241, 231] width 111 height 28
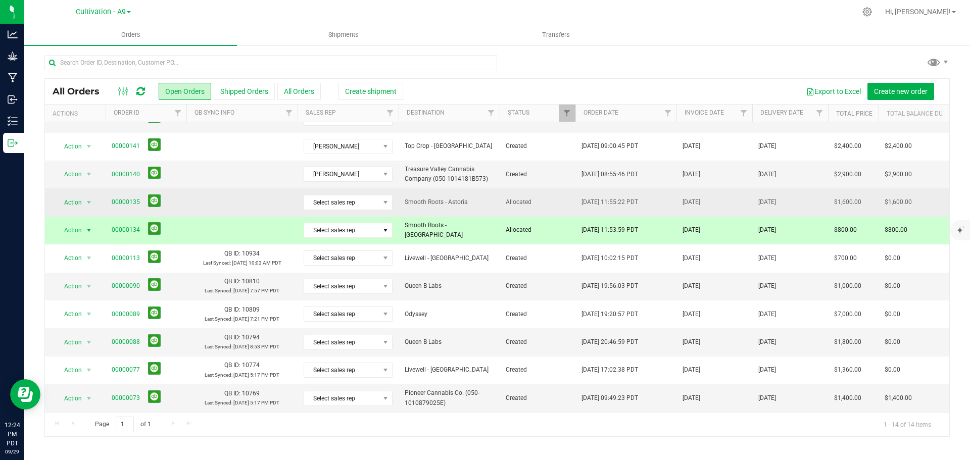
click at [222, 200] on td at bounding box center [241, 202] width 111 height 28
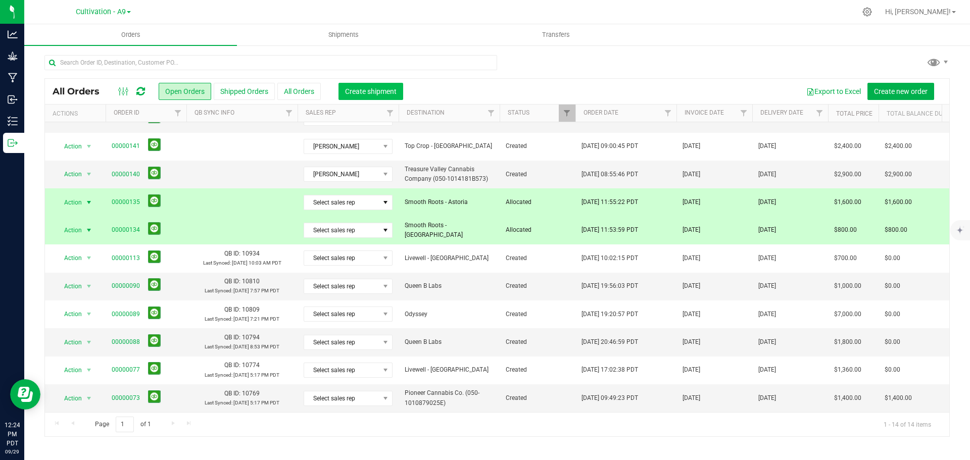
click at [362, 90] on span "Create shipment" at bounding box center [371, 91] width 52 height 8
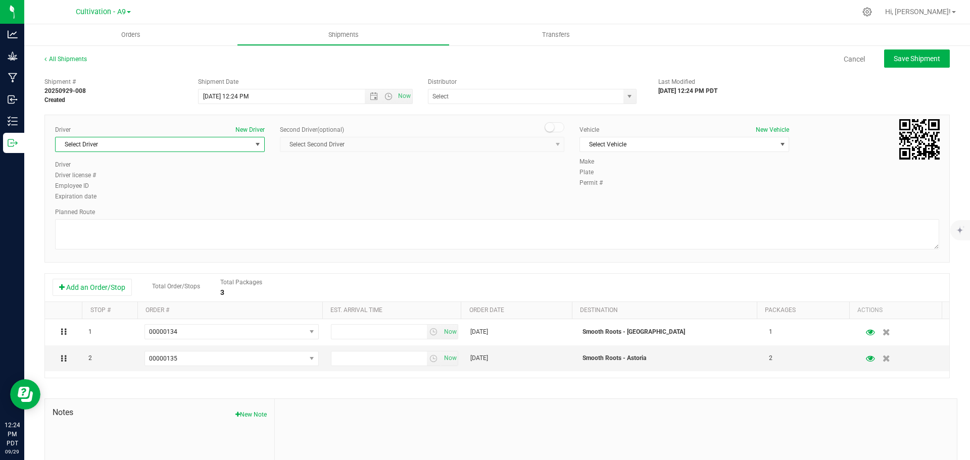
click at [254, 145] on span "select" at bounding box center [258, 144] width 8 height 8
click at [218, 184] on li "[PERSON_NAME]" at bounding box center [159, 186] width 207 height 15
click at [368, 143] on span "Select Second Driver Select Second Driver Daniel Cygan Christopher Fils-aime" at bounding box center [422, 144] width 285 height 15
click at [635, 147] on span "Select Vehicle" at bounding box center [678, 144] width 196 height 14
click at [623, 163] on li "Jeep ([PERSON_NAME])" at bounding box center [679, 161] width 207 height 15
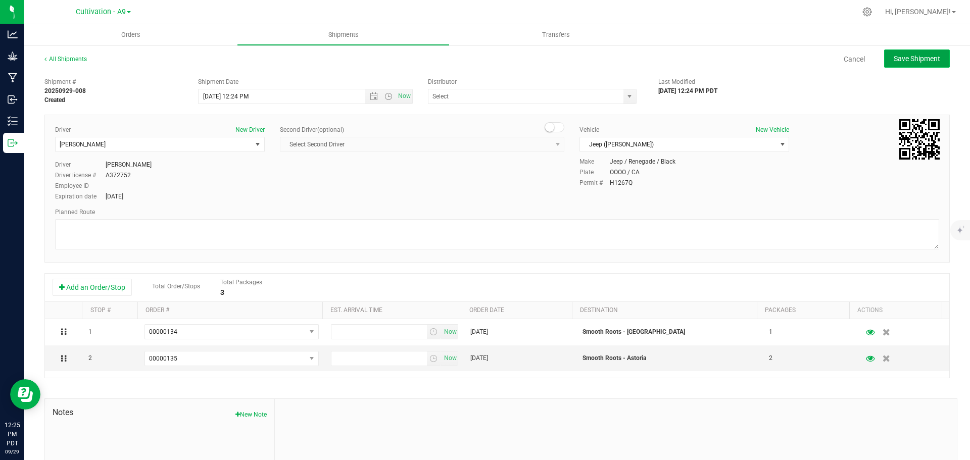
click at [776, 63] on button "Save Shipment" at bounding box center [917, 59] width 66 height 18
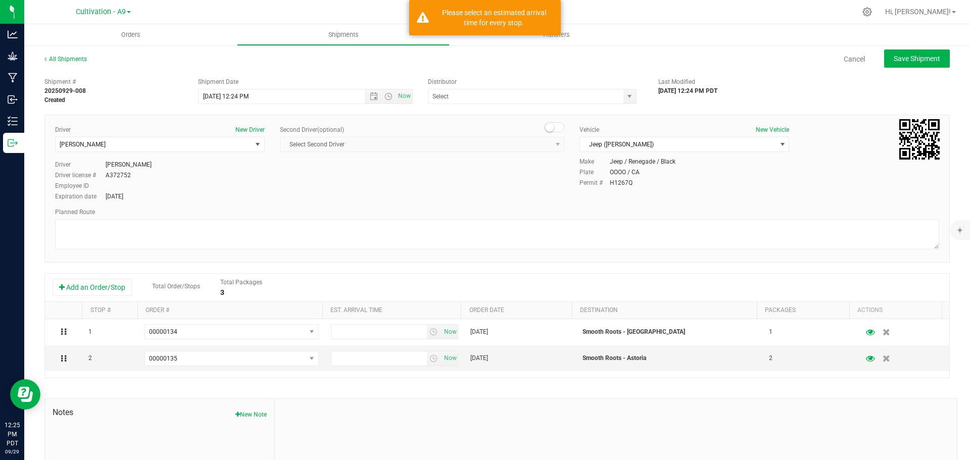
click at [452, 187] on div "Driver New Driver Daniel Cygan Select Driver Daniel Cygan Christopher Fils-aime…" at bounding box center [498, 163] width 900 height 77
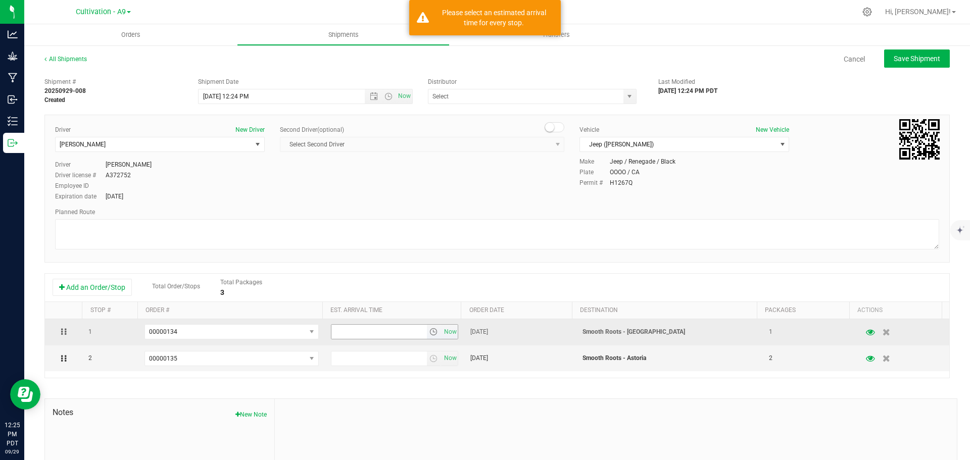
click at [430, 335] on span "select" at bounding box center [434, 332] width 8 height 8
click at [447, 334] on span "Now" at bounding box center [450, 332] width 17 height 15
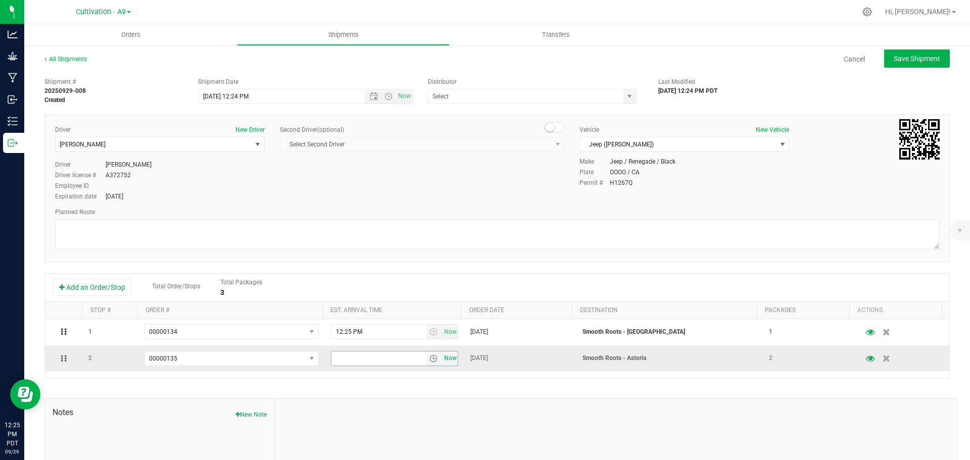
click at [442, 351] on span "Now" at bounding box center [450, 358] width 17 height 15
click at [776, 63] on span "Save Shipment" at bounding box center [917, 59] width 46 height 8
type input "9/29/2025 7:24 PM"
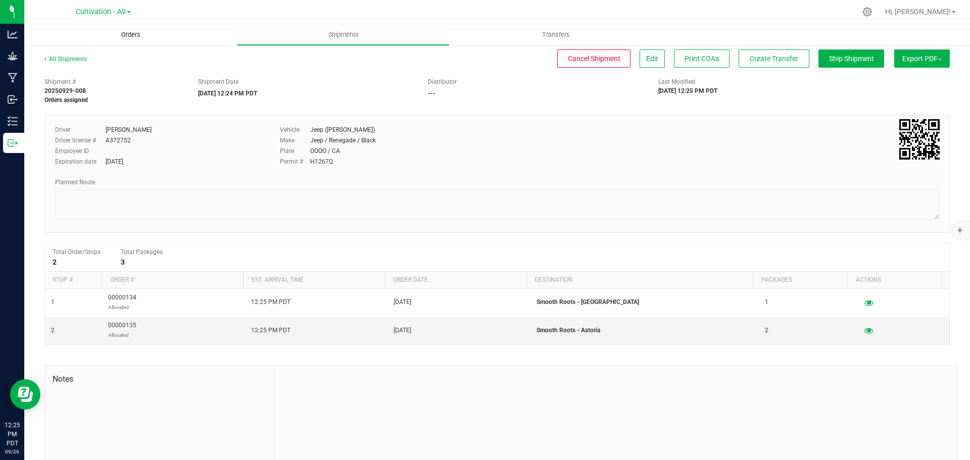
click at [125, 32] on span "Orders" at bounding box center [131, 34] width 46 height 9
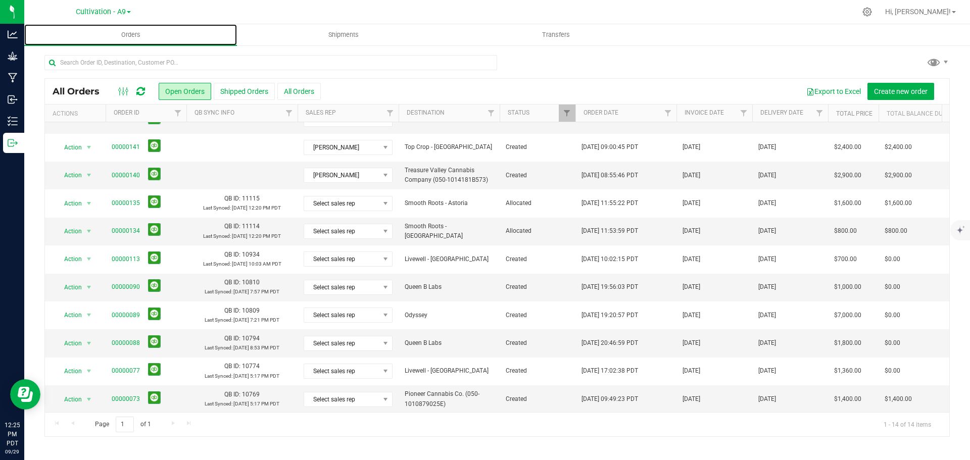
scroll to position [109, 0]
click at [438, 224] on span "Smooth Roots - [GEOGRAPHIC_DATA]" at bounding box center [449, 230] width 89 height 19
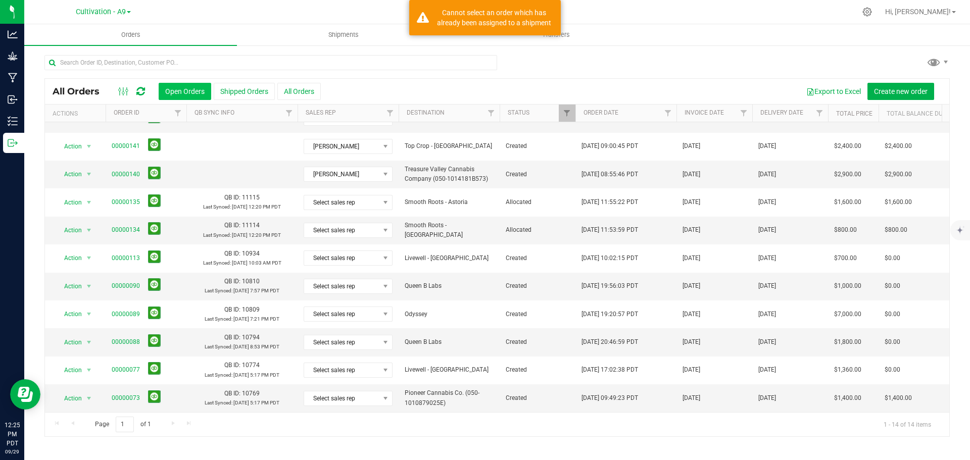
click at [183, 92] on button "Open Orders" at bounding box center [185, 91] width 53 height 17
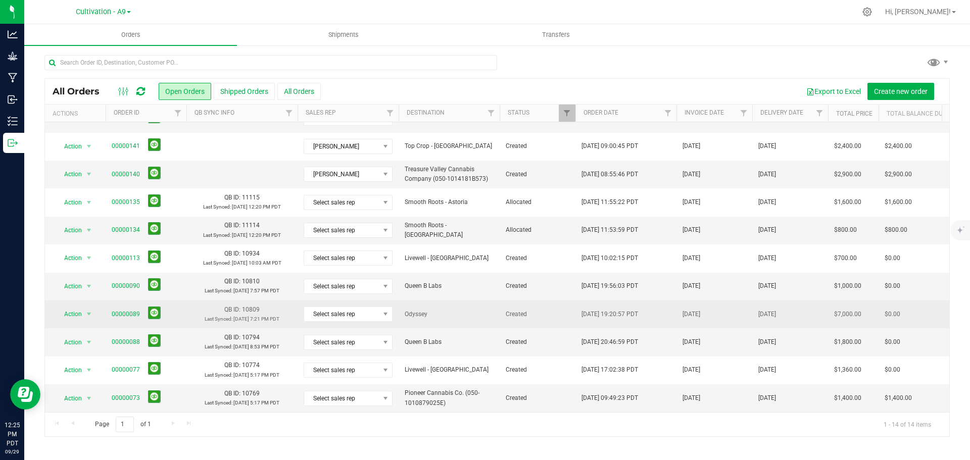
scroll to position [109, 0]
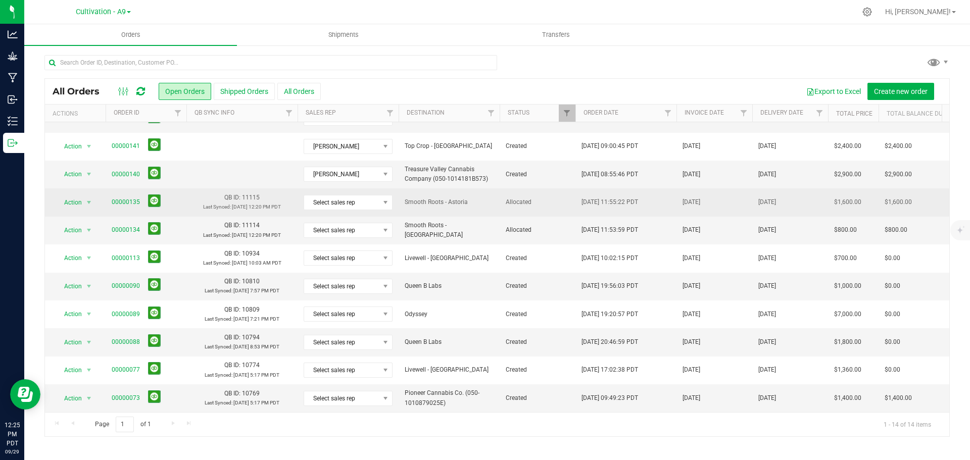
click at [188, 195] on td "QB ID: 11115 Last Synced: [DATE] 12:20 PM PDT" at bounding box center [241, 202] width 111 height 28
click at [182, 202] on td "00000135" at bounding box center [146, 202] width 81 height 28
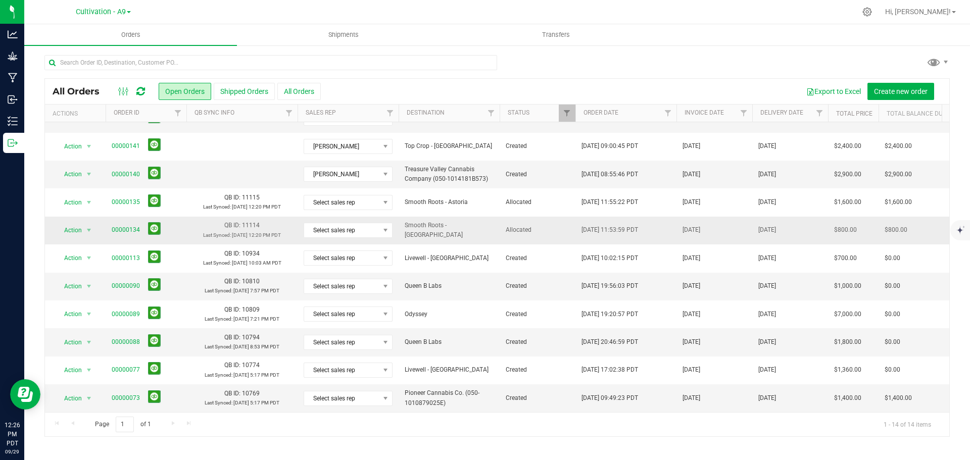
click at [185, 222] on td "00000134" at bounding box center [146, 231] width 81 height 28
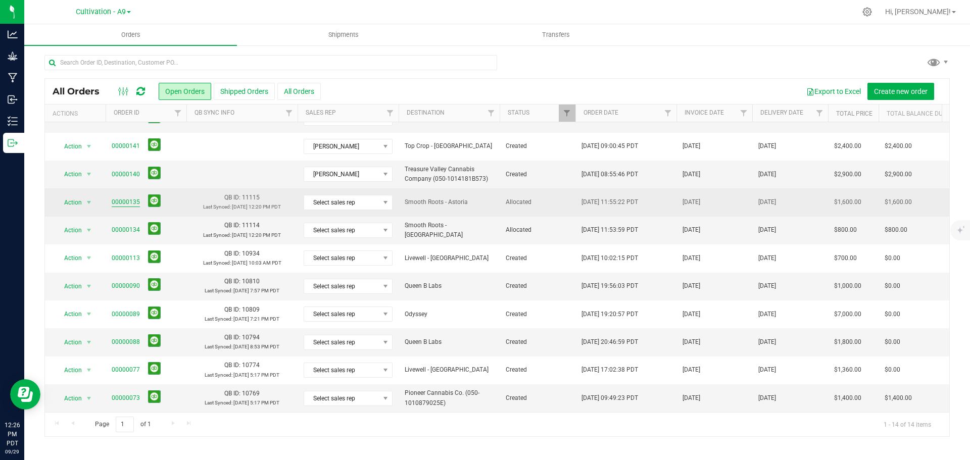
click at [127, 198] on link "00000135" at bounding box center [126, 203] width 28 height 10
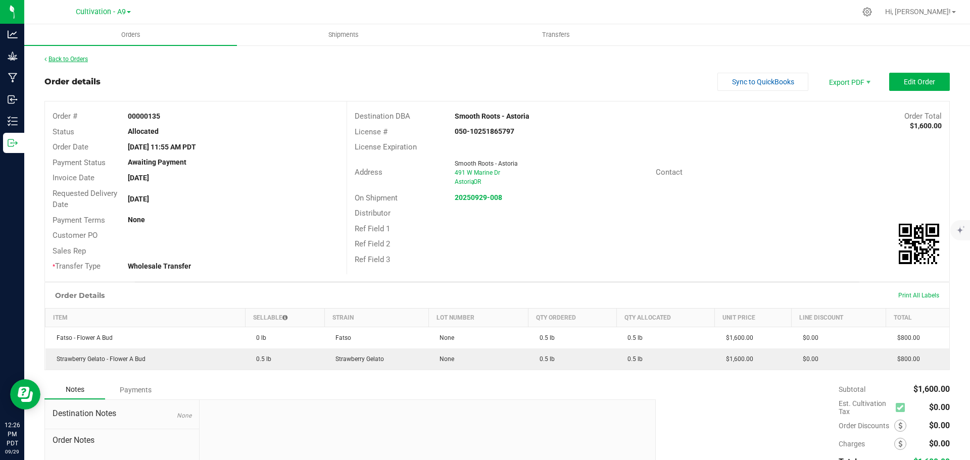
click at [72, 57] on link "Back to Orders" at bounding box center [65, 59] width 43 height 7
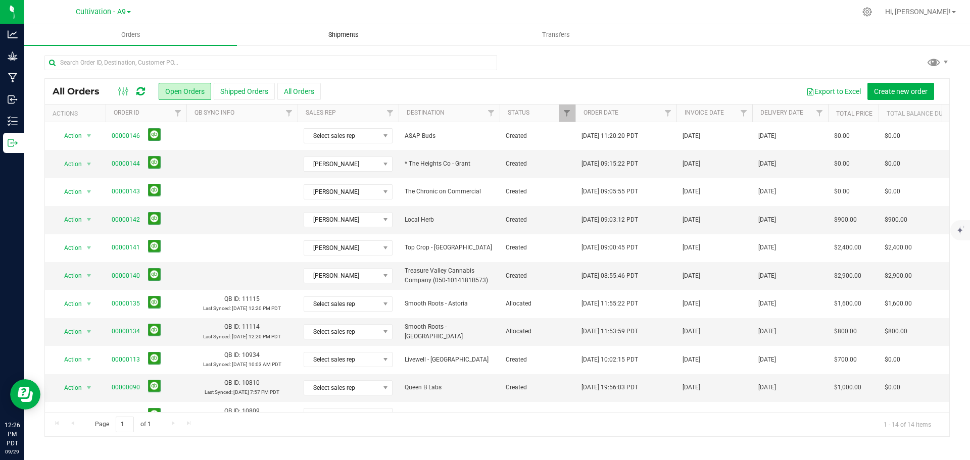
click at [333, 36] on span "Shipments" at bounding box center [344, 34] width 58 height 9
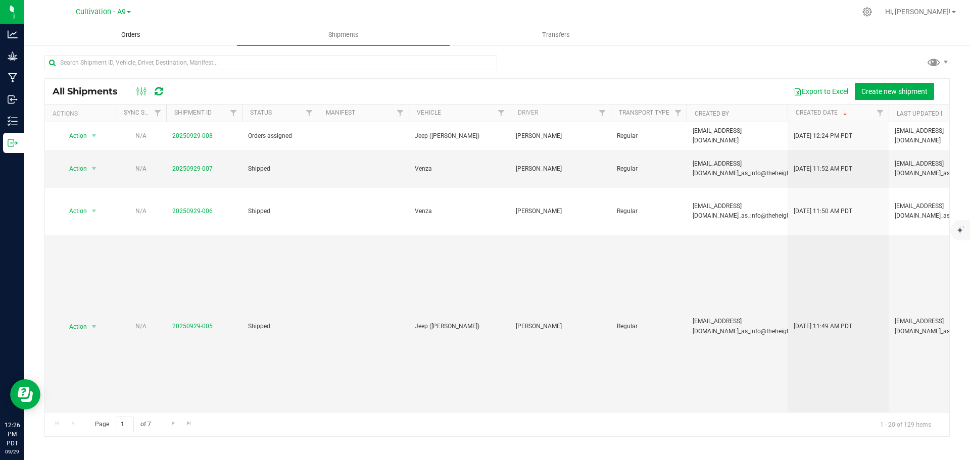
click at [137, 34] on span "Orders" at bounding box center [131, 34] width 46 height 9
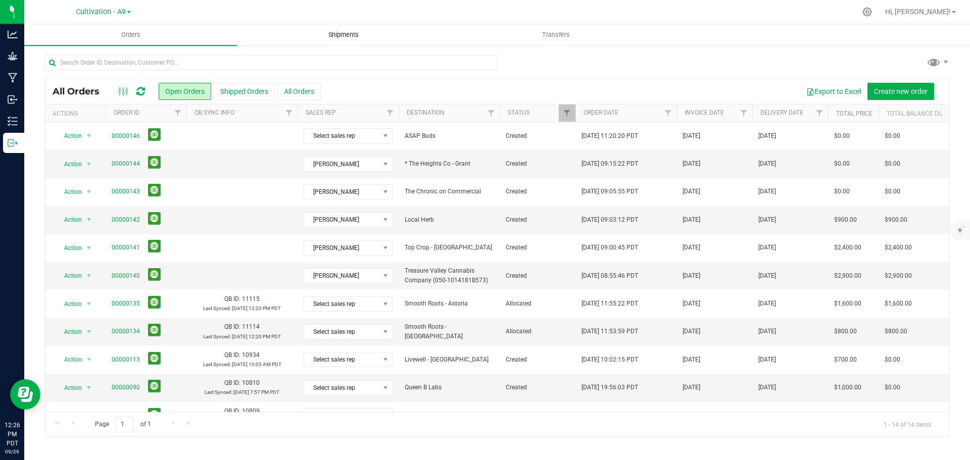
click at [337, 33] on span "Shipments" at bounding box center [344, 34] width 58 height 9
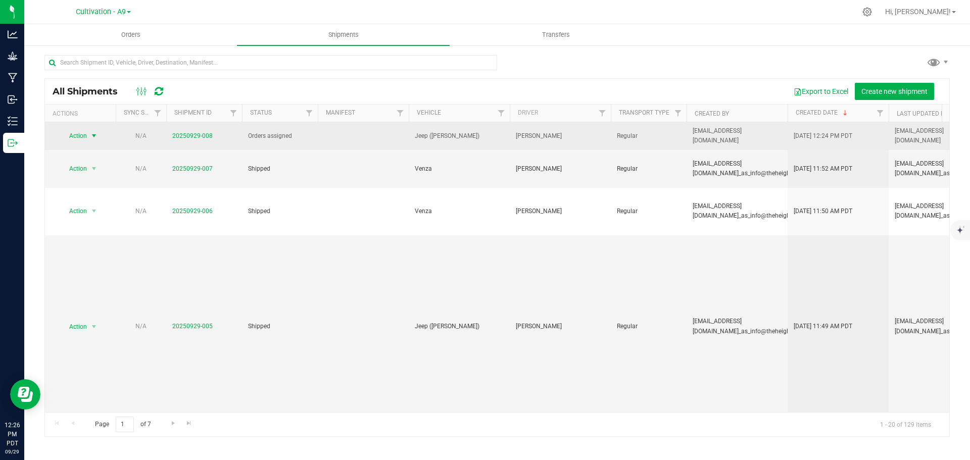
click at [96, 135] on span "select" at bounding box center [94, 136] width 8 height 8
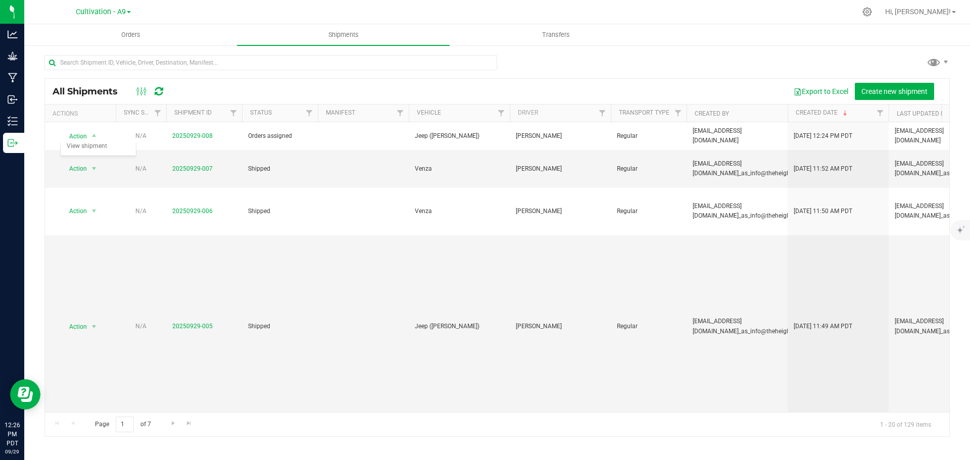
click at [612, 64] on div at bounding box center [497, 66] width 906 height 23
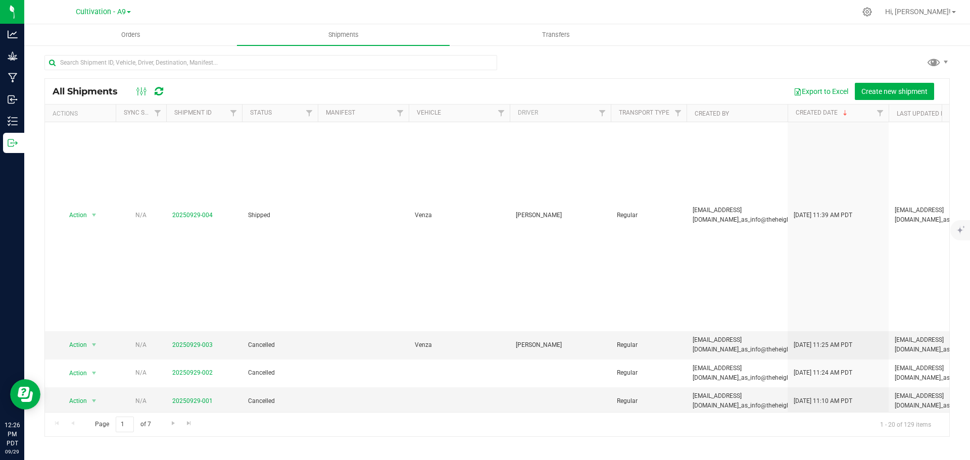
scroll to position [402, 0]
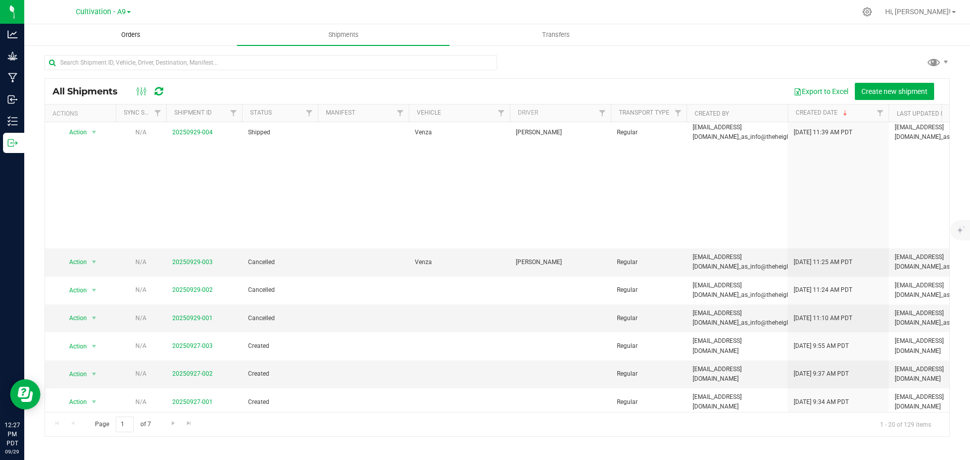
click at [118, 39] on uib-tab-heading "Orders" at bounding box center [131, 35] width 212 height 20
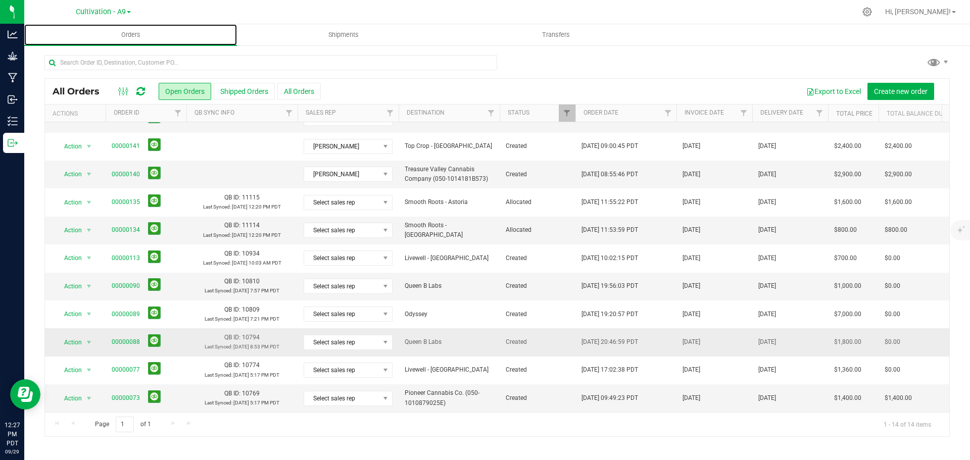
scroll to position [109, 0]
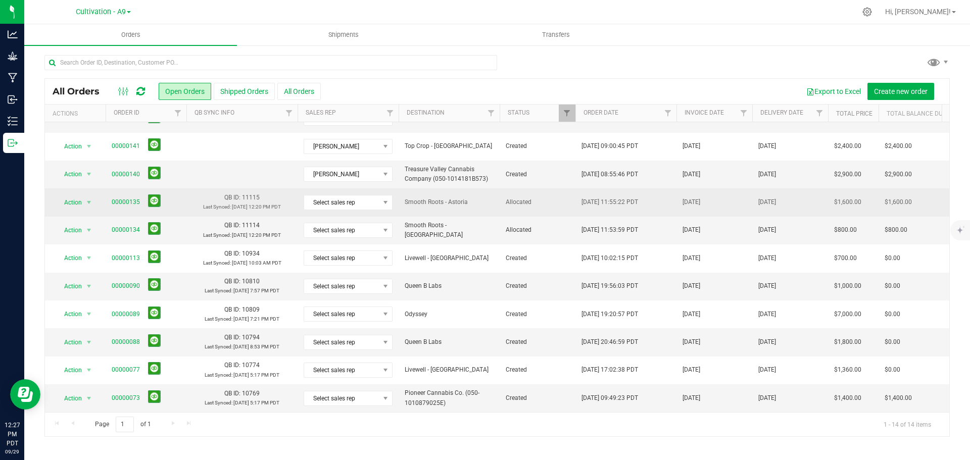
click at [242, 204] on span "[DATE] 12:20 PM PDT" at bounding box center [256, 207] width 49 height 6
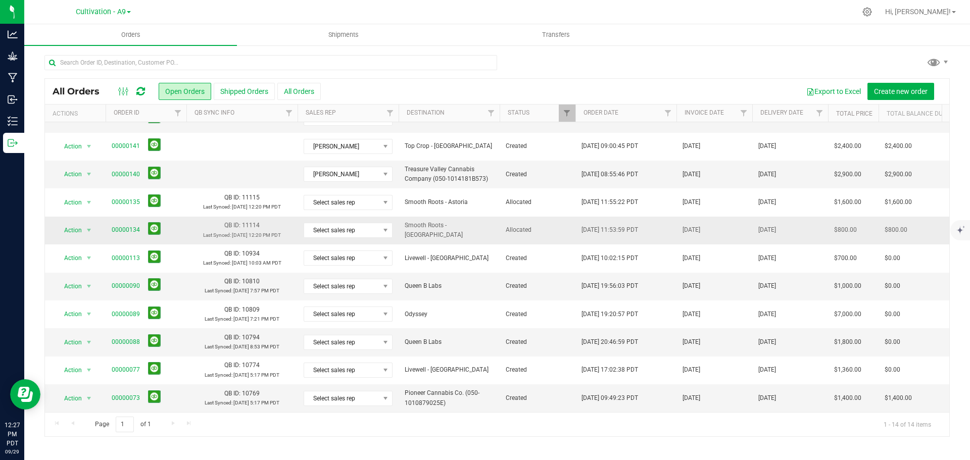
click at [224, 231] on p "Last Synced: [DATE] 12:20 PM PDT" at bounding box center [242, 235] width 99 height 9
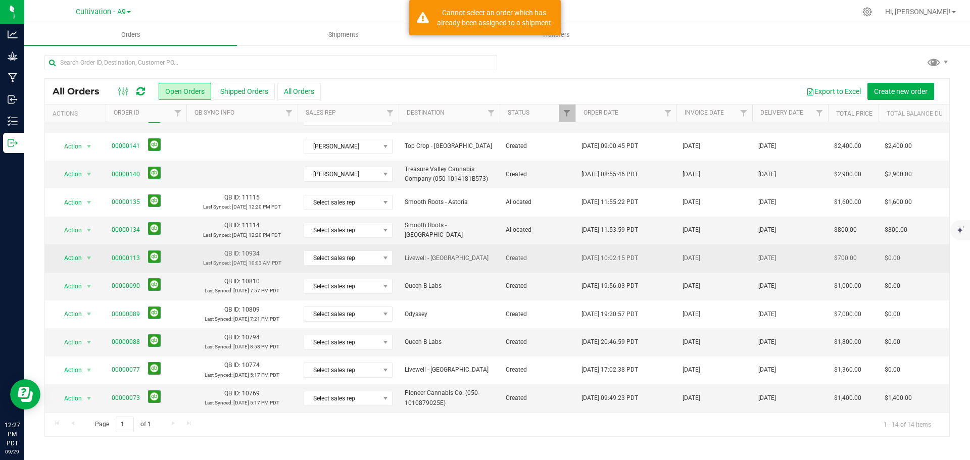
click at [214, 249] on td "QB ID: 10934 Last Synced: [DATE] 10:03 AM PDT" at bounding box center [241, 259] width 111 height 28
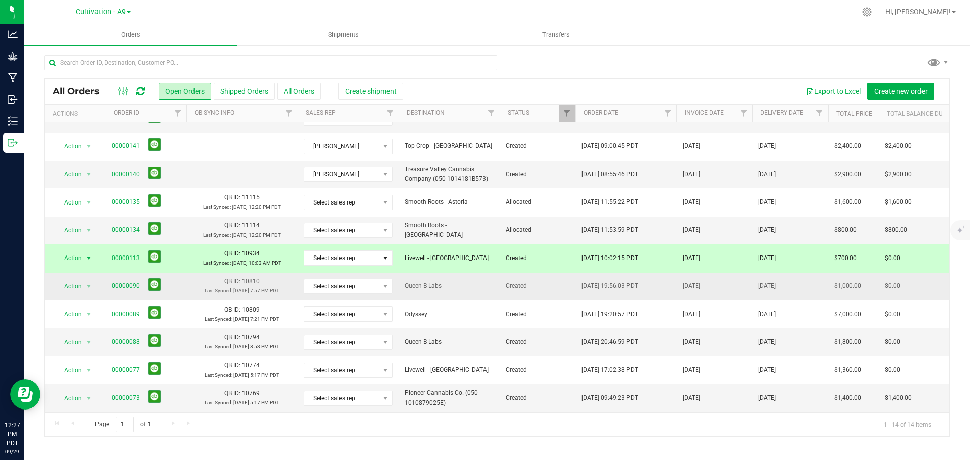
click at [194, 275] on td "QB ID: 10810 Last Synced: [DATE] 7:57 PM PDT" at bounding box center [241, 287] width 111 height 28
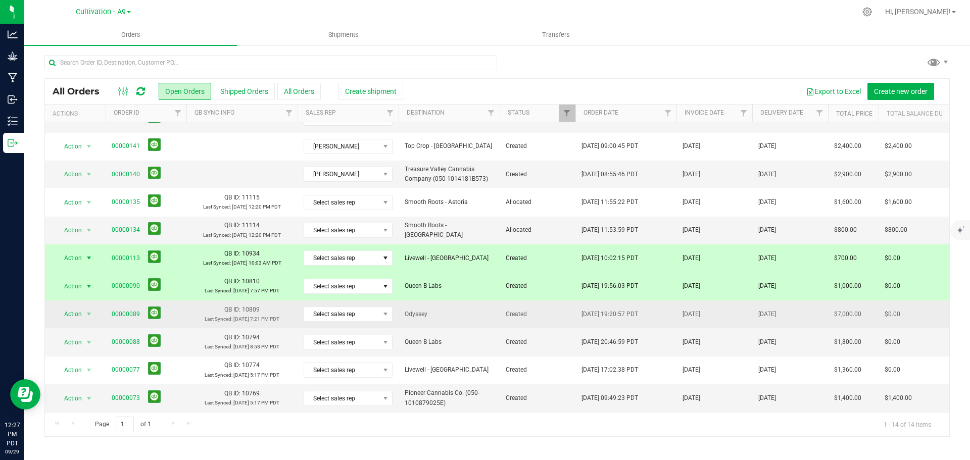
click at [194, 304] on td "QB ID: 10809 Last Synced: [DATE] 7:21 PM PDT" at bounding box center [241, 315] width 111 height 28
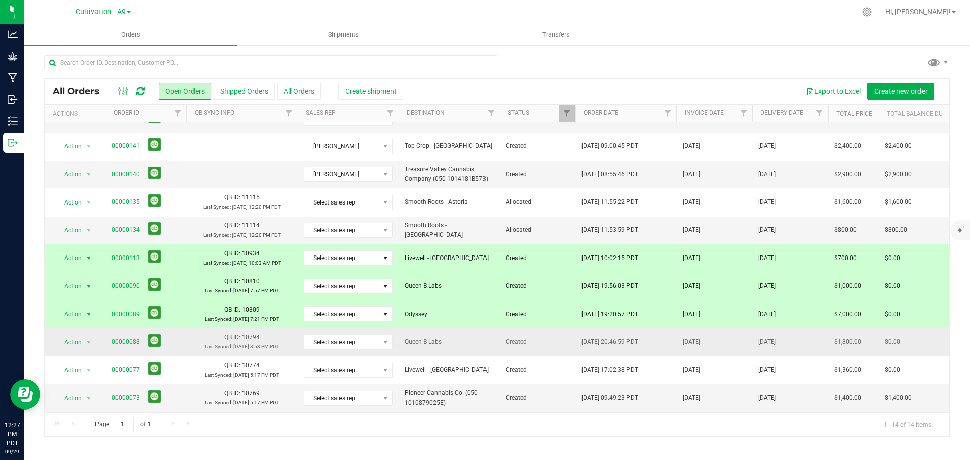
click at [205, 344] on span "Last Synced:" at bounding box center [219, 347] width 28 height 6
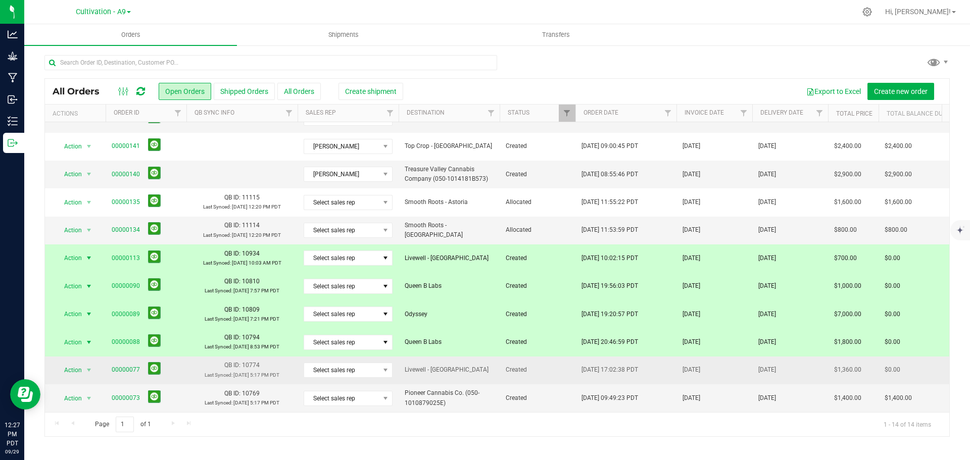
click at [196, 371] on p "Last Synced: [DATE] 5:17 PM PDT" at bounding box center [242, 375] width 99 height 9
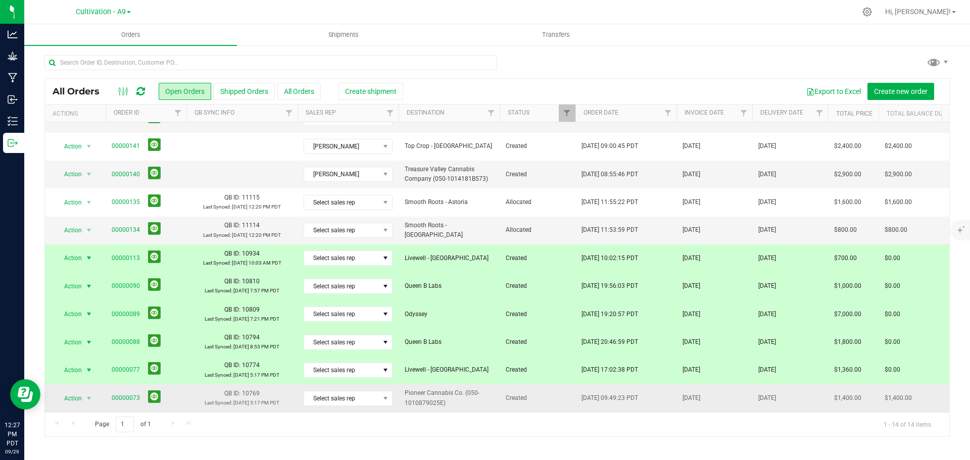
click at [192, 390] on td "QB ID: 10769 Last Synced: [DATE] 5:17 PM PDT" at bounding box center [241, 398] width 111 height 27
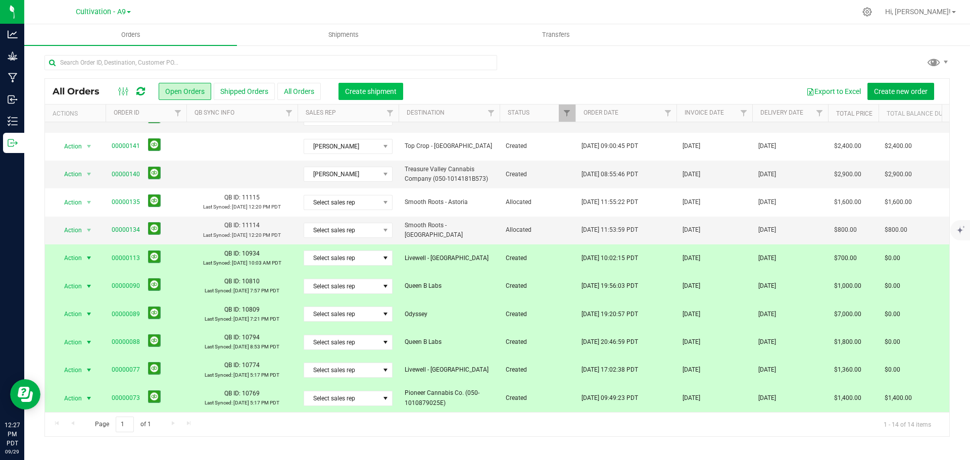
click at [364, 92] on span "Create shipment" at bounding box center [371, 91] width 52 height 8
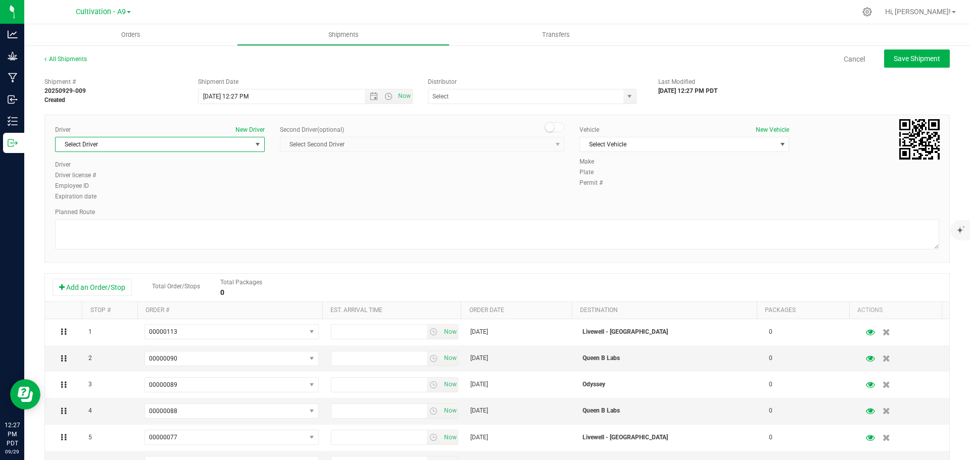
click at [254, 146] on span "select" at bounding box center [258, 144] width 8 height 8
click at [121, 191] on li "[PERSON_NAME]" at bounding box center [159, 186] width 207 height 15
click at [779, 143] on span "select" at bounding box center [783, 144] width 8 height 8
click at [612, 161] on li "Jeep ([PERSON_NAME])" at bounding box center [679, 161] width 207 height 15
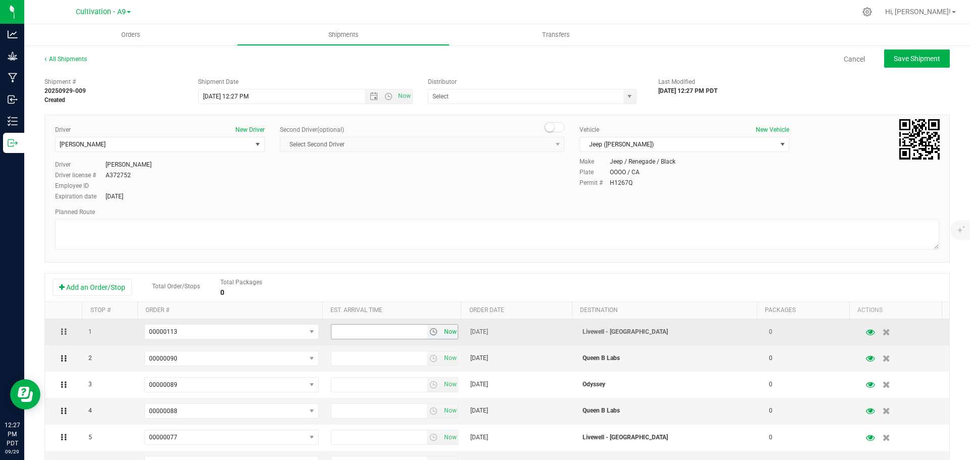
click at [446, 334] on span "Now" at bounding box center [450, 332] width 17 height 15
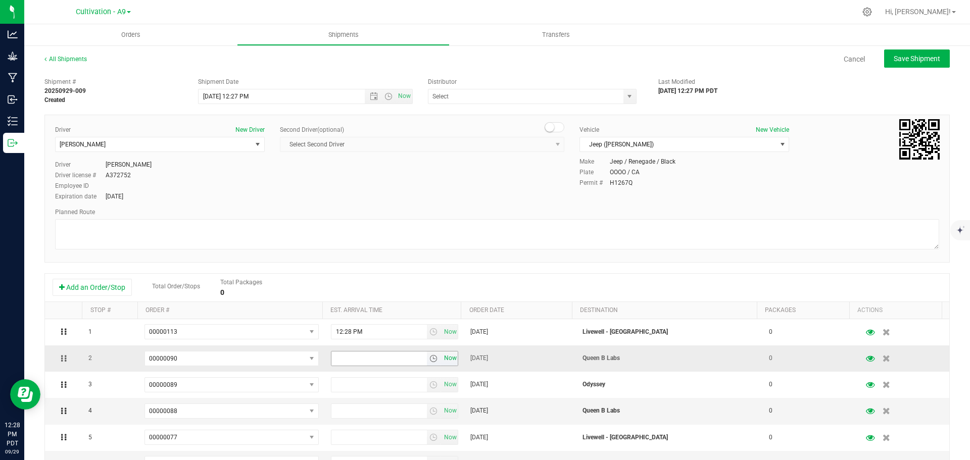
click at [445, 354] on span "Now" at bounding box center [450, 358] width 17 height 15
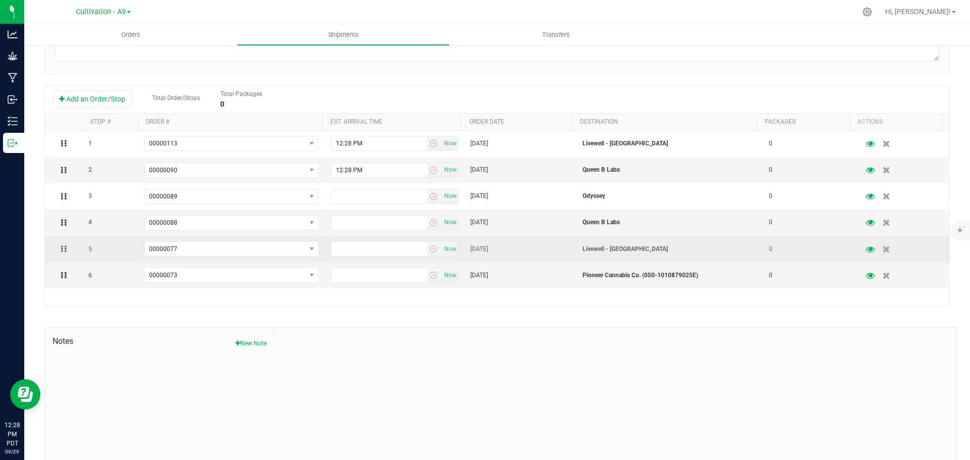
scroll to position [202, 0]
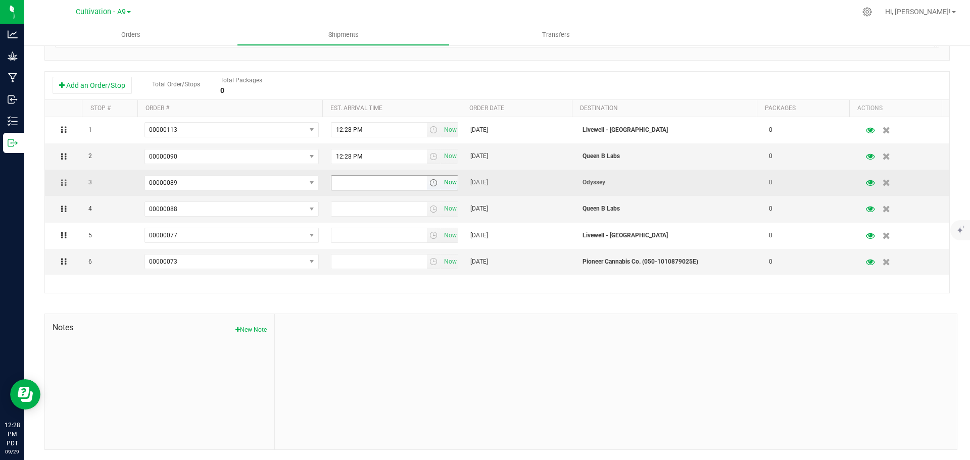
click at [444, 182] on span "Now" at bounding box center [450, 182] width 17 height 15
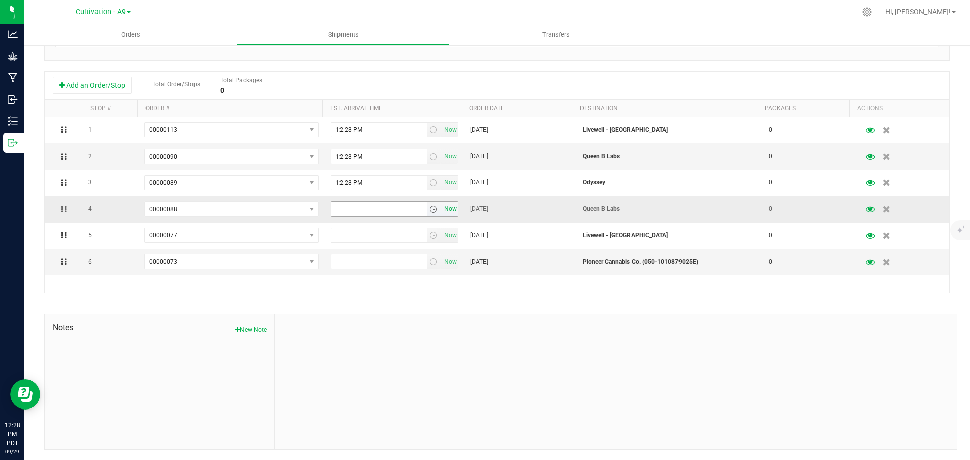
click at [443, 206] on span "Now" at bounding box center [450, 209] width 17 height 15
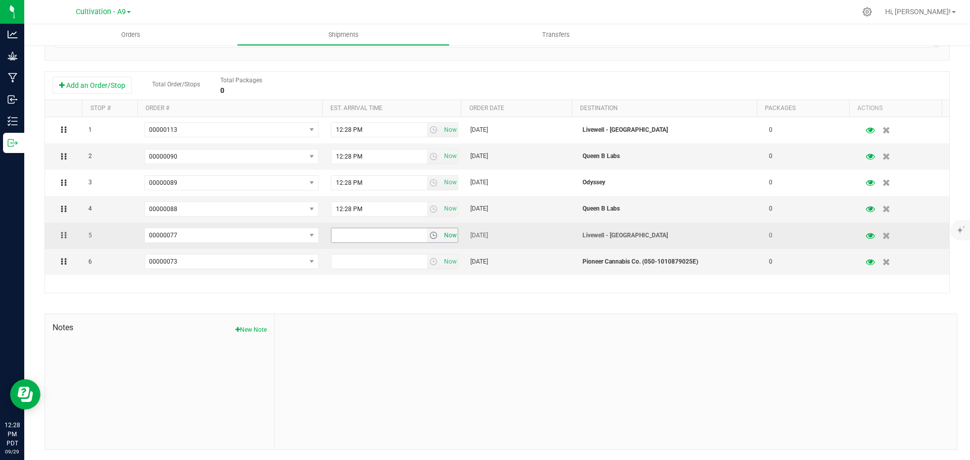
click at [446, 236] on span "Now" at bounding box center [450, 235] width 17 height 15
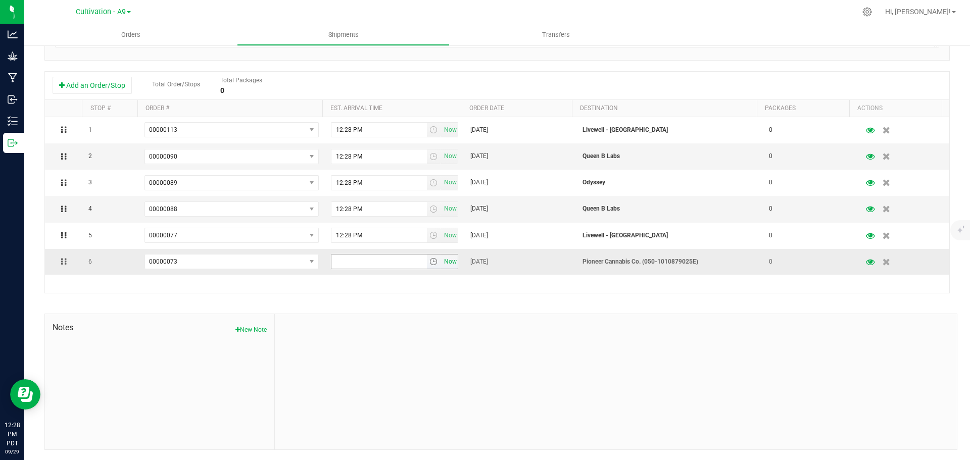
click at [444, 260] on span "Now" at bounding box center [450, 262] width 17 height 15
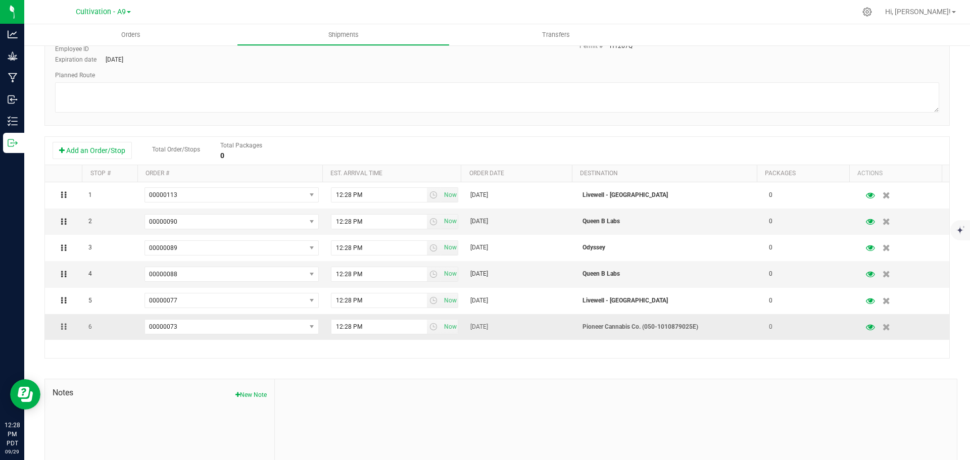
scroll to position [0, 0]
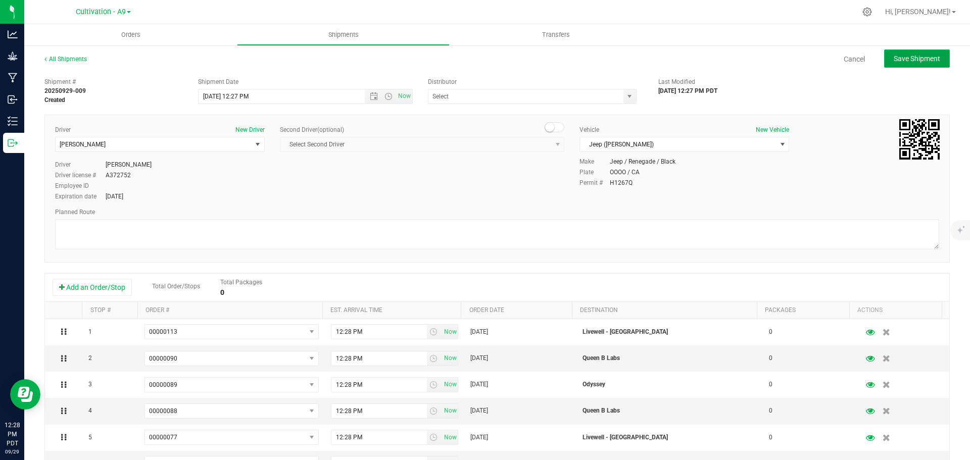
click at [901, 58] on span "Save Shipment" at bounding box center [917, 59] width 46 height 8
type input "[DATE] 7:27 PM"
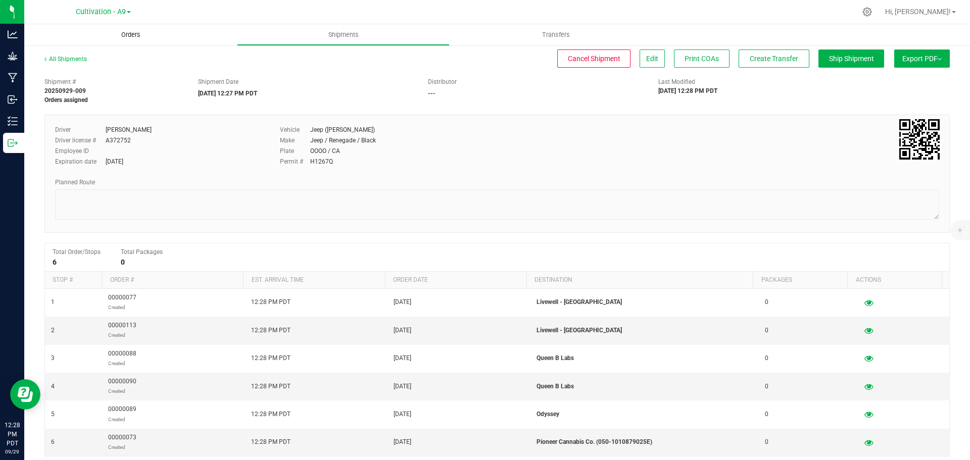
click at [129, 36] on span "Orders" at bounding box center [131, 34] width 46 height 9
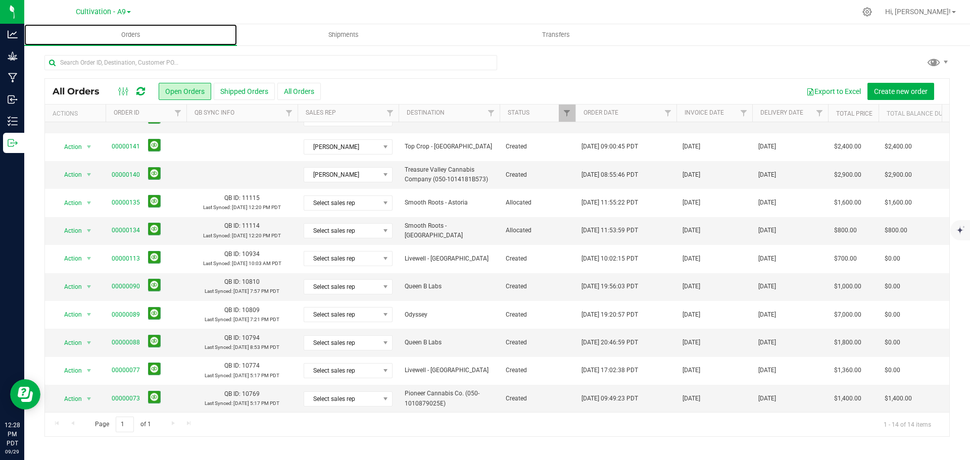
scroll to position [109, 0]
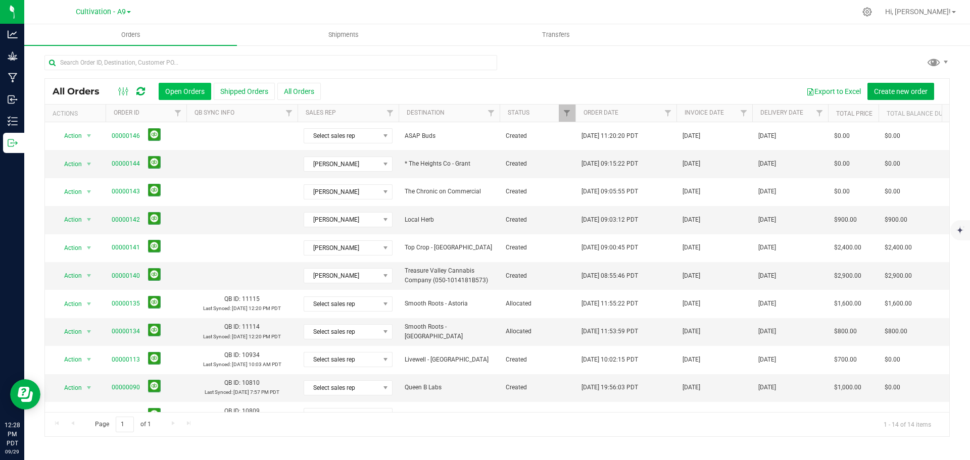
click at [175, 92] on button "Open Orders" at bounding box center [185, 91] width 53 height 17
click at [311, 95] on button "All Orders" at bounding box center [298, 91] width 43 height 17
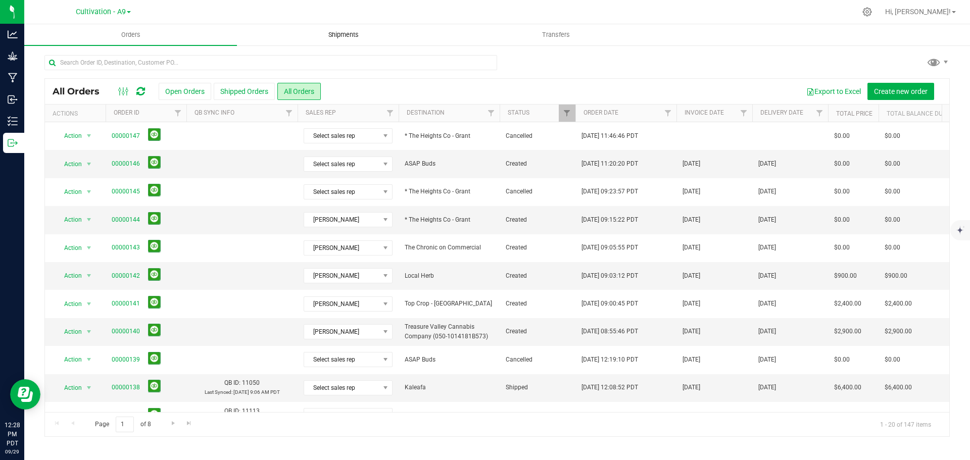
click at [357, 36] on span "Shipments" at bounding box center [344, 34] width 58 height 9
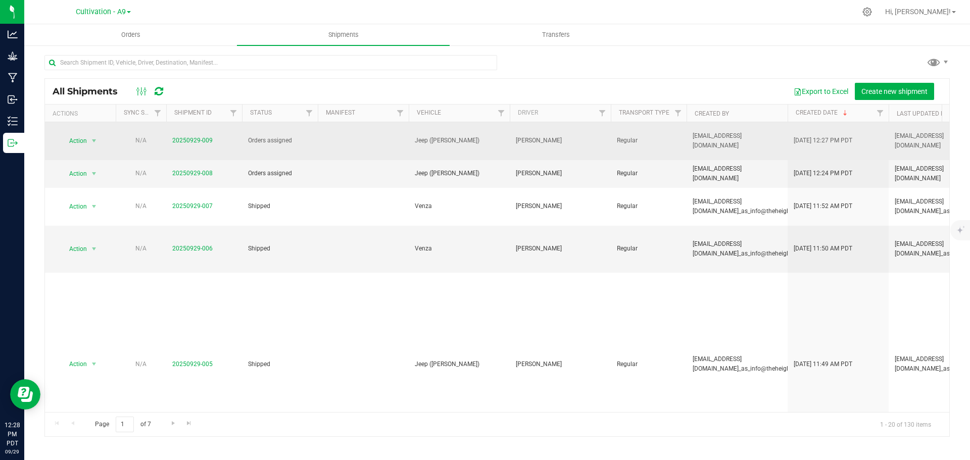
click at [360, 141] on td at bounding box center [363, 141] width 91 height 38
click at [354, 142] on td at bounding box center [363, 141] width 91 height 38
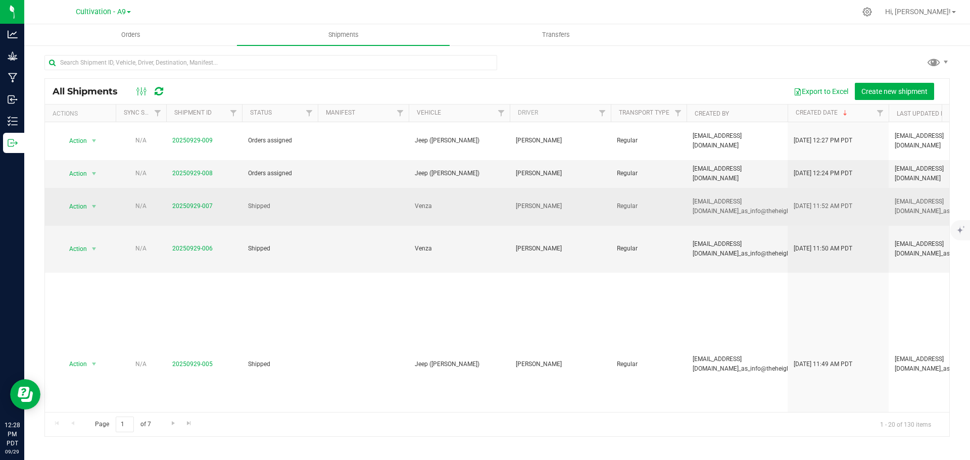
click at [333, 204] on td at bounding box center [363, 207] width 91 height 38
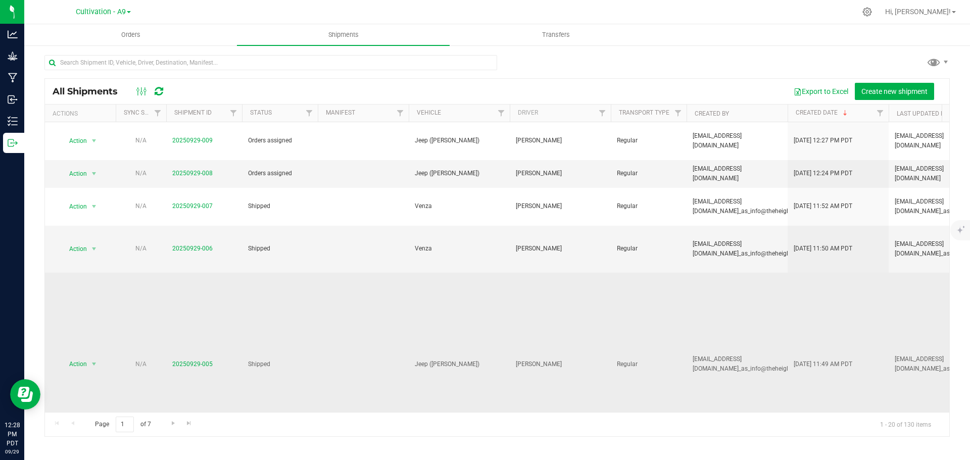
click at [311, 297] on td "Shipped" at bounding box center [280, 364] width 76 height 183
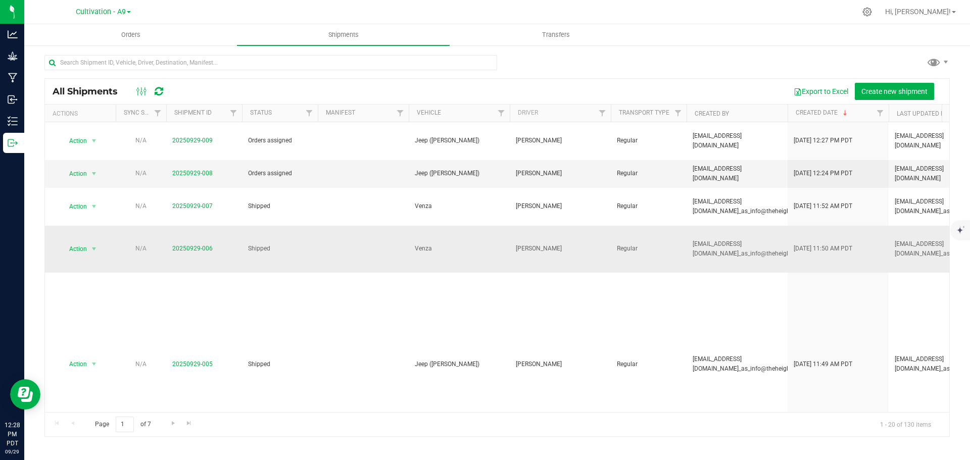
click at [400, 230] on td at bounding box center [363, 250] width 91 height 48
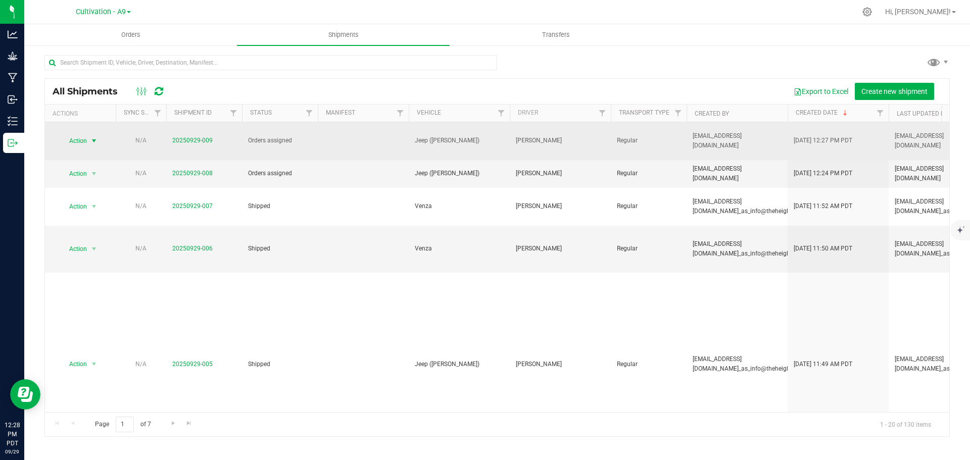
click at [91, 141] on span "select" at bounding box center [94, 141] width 8 height 8
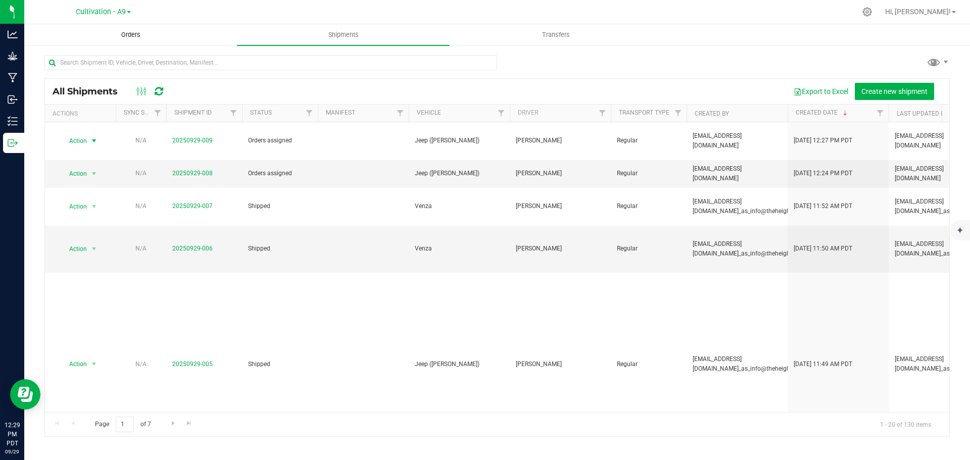
click at [135, 40] on uib-tab-heading "Orders" at bounding box center [131, 35] width 212 height 20
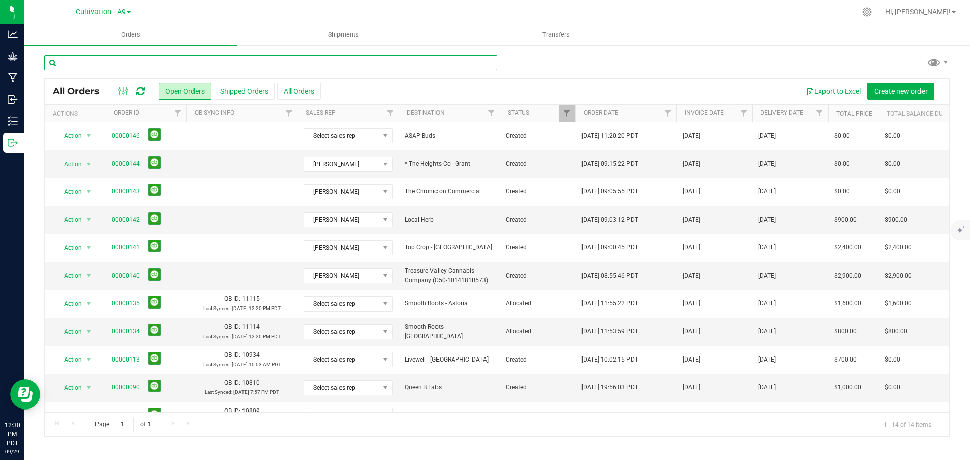
click at [206, 63] on input "text" at bounding box center [270, 62] width 453 height 15
type input "08"
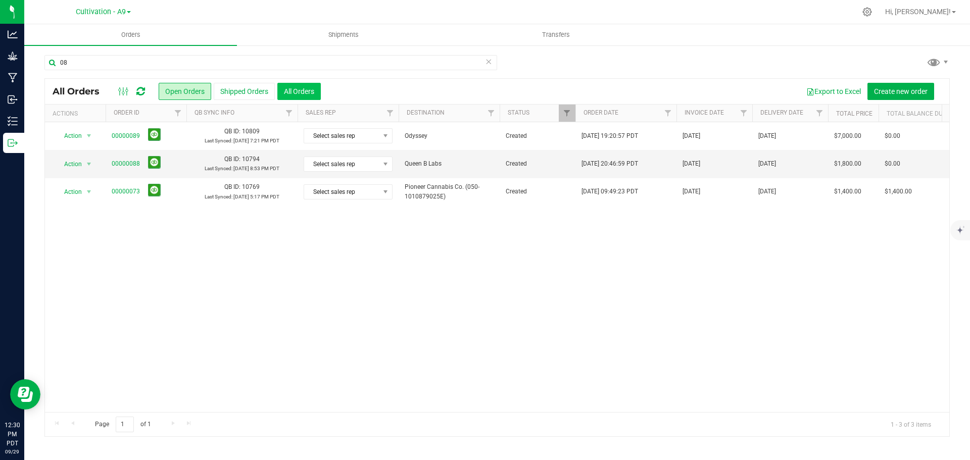
click at [298, 92] on button "All Orders" at bounding box center [298, 91] width 43 height 17
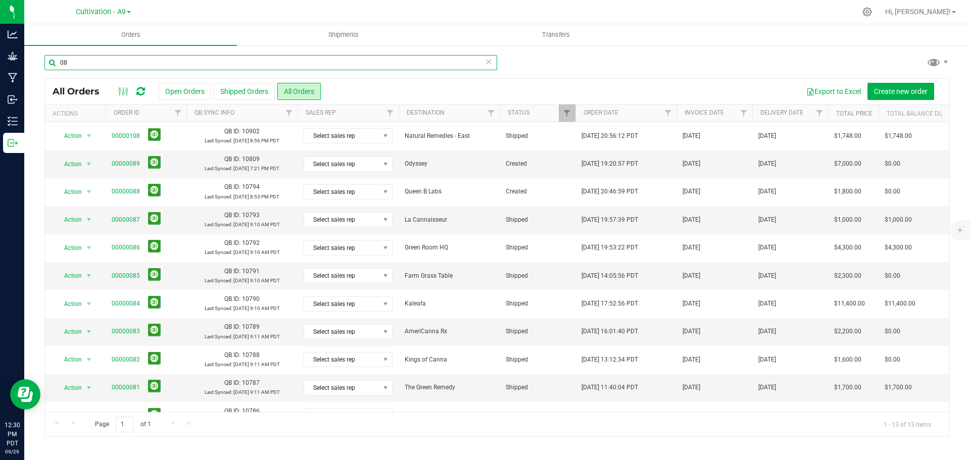
click at [97, 63] on input "08" at bounding box center [270, 62] width 453 height 15
click at [94, 59] on input "08" at bounding box center [270, 62] width 453 height 15
drag, startPoint x: 89, startPoint y: 60, endPoint x: 30, endPoint y: 60, distance: 59.6
click at [30, 60] on div "08 All Orders Open Orders Shipped Orders All Orders Export to Excel Create new …" at bounding box center [497, 245] width 946 height 403
type input "smooth"
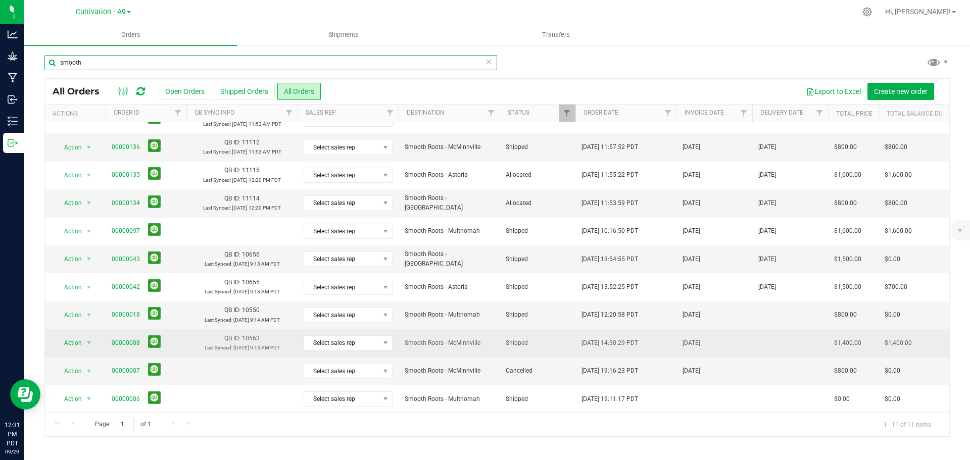
scroll to position [25, 0]
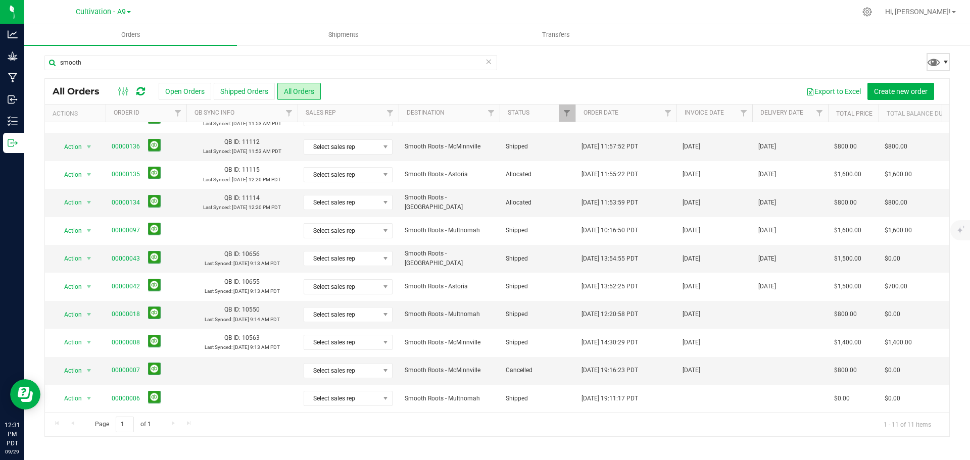
click at [949, 63] on span at bounding box center [946, 62] width 8 height 8
click at [651, 48] on div "smooth All Orders Open Orders Shipped Orders All Orders Export to Excel Create …" at bounding box center [497, 245] width 946 height 403
click at [122, 92] on icon at bounding box center [123, 91] width 11 height 12
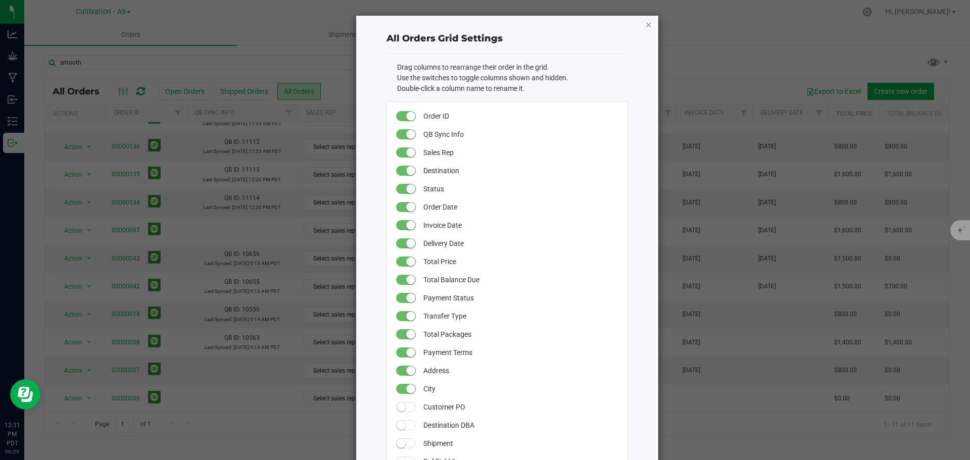
click at [645, 26] on icon "button" at bounding box center [648, 24] width 7 height 12
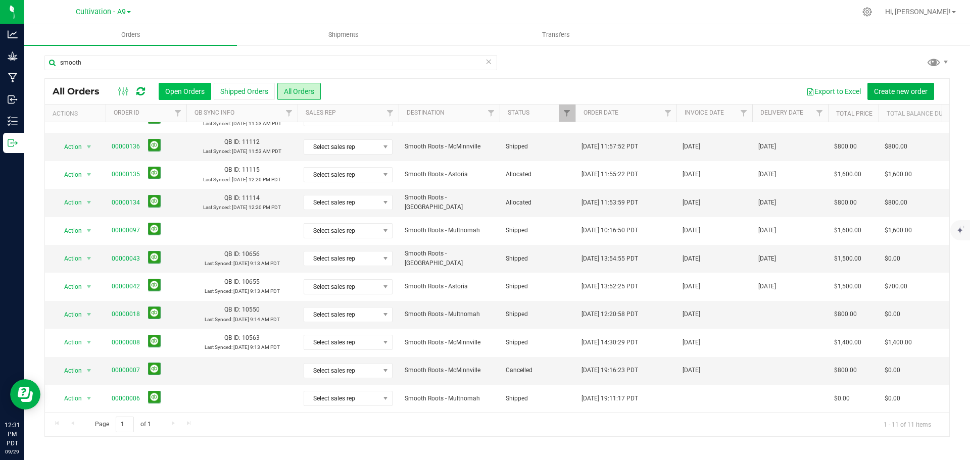
click at [178, 89] on button "Open Orders" at bounding box center [185, 91] width 53 height 17
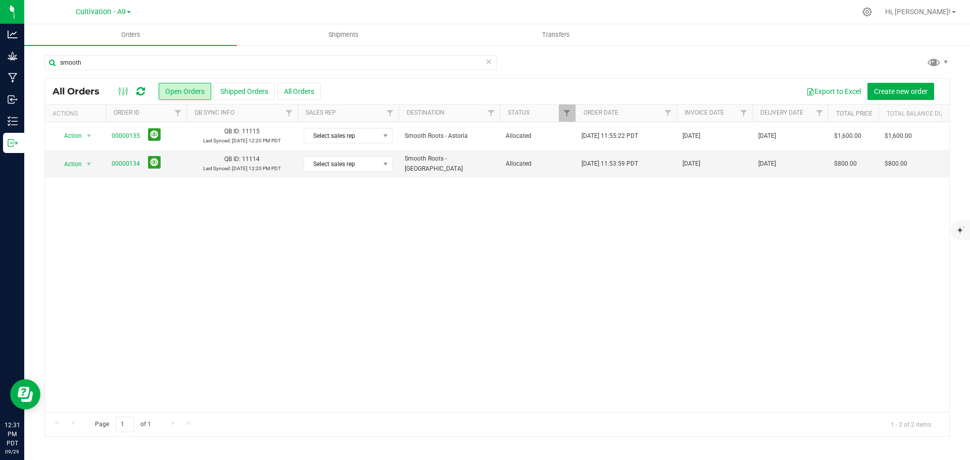
click at [178, 89] on button "Open Orders" at bounding box center [185, 91] width 53 height 17
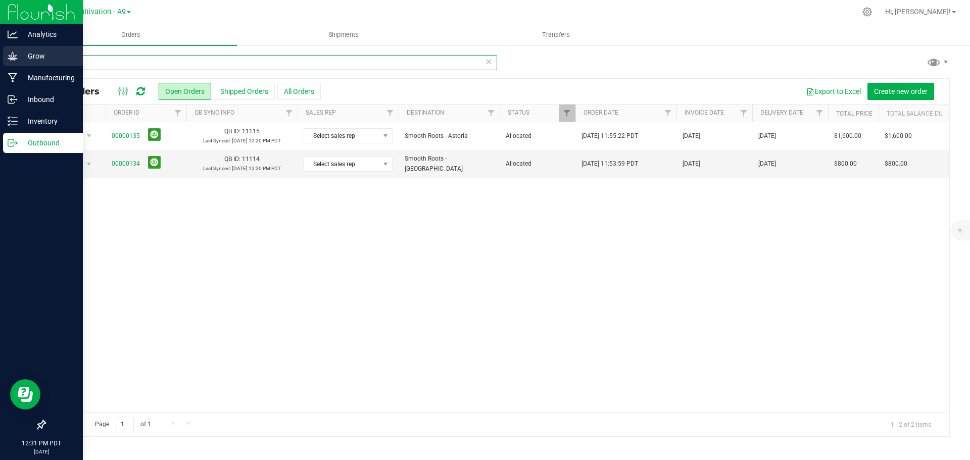
drag, startPoint x: 114, startPoint y: 64, endPoint x: 6, endPoint y: 60, distance: 108.2
click at [6, 60] on div "Analytics Grow Manufacturing Inbound Inventory Outbound 12:31 PM PDT 09/29/2025…" at bounding box center [485, 230] width 970 height 460
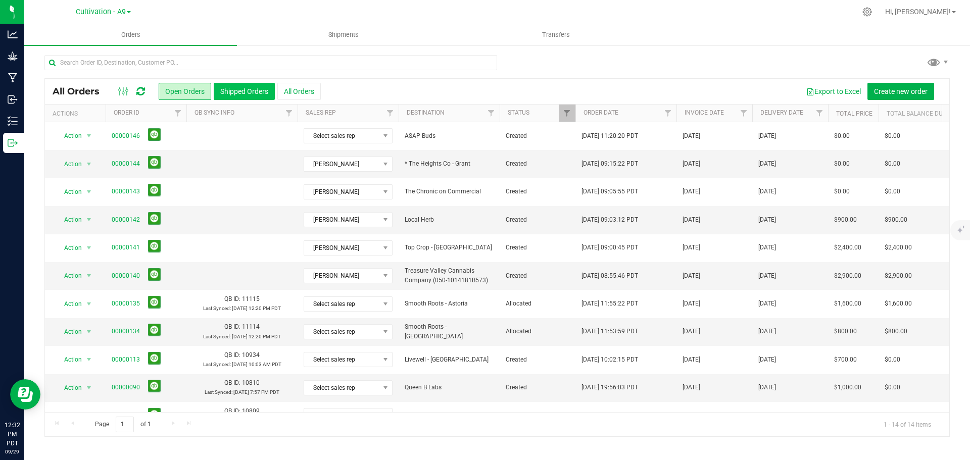
click at [238, 94] on button "Shipped Orders" at bounding box center [244, 91] width 61 height 17
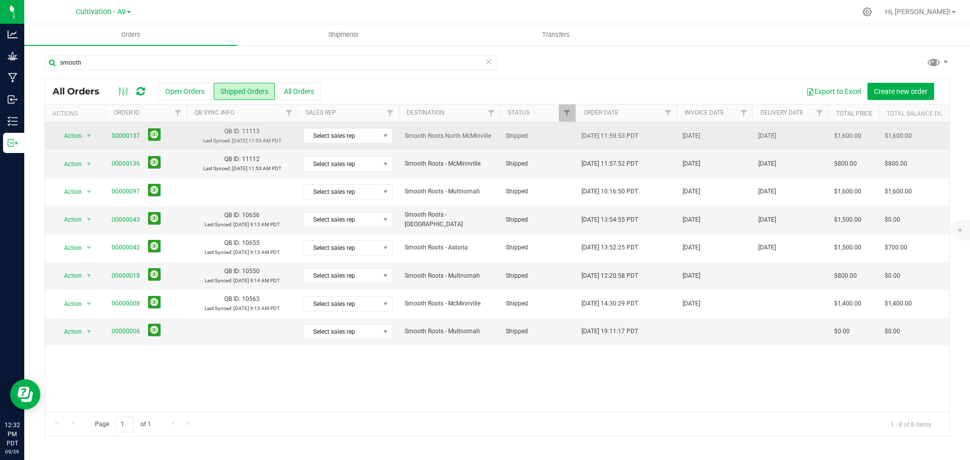
click at [186, 137] on td "QB ID: 11113 Last Synced: Sep 29, 2025 11:53 AM PDT" at bounding box center [241, 136] width 111 height 28
click at [90, 135] on span "select" at bounding box center [89, 136] width 8 height 8
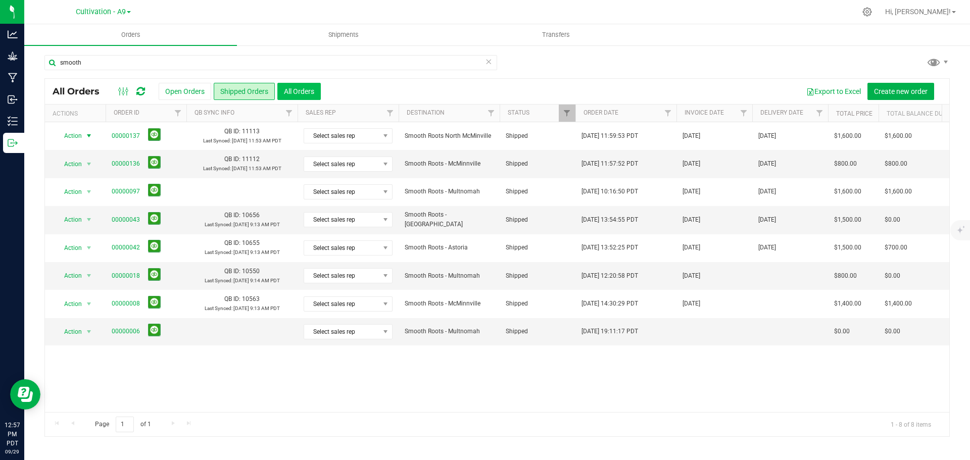
click at [291, 92] on button "All Orders" at bounding box center [298, 91] width 43 height 17
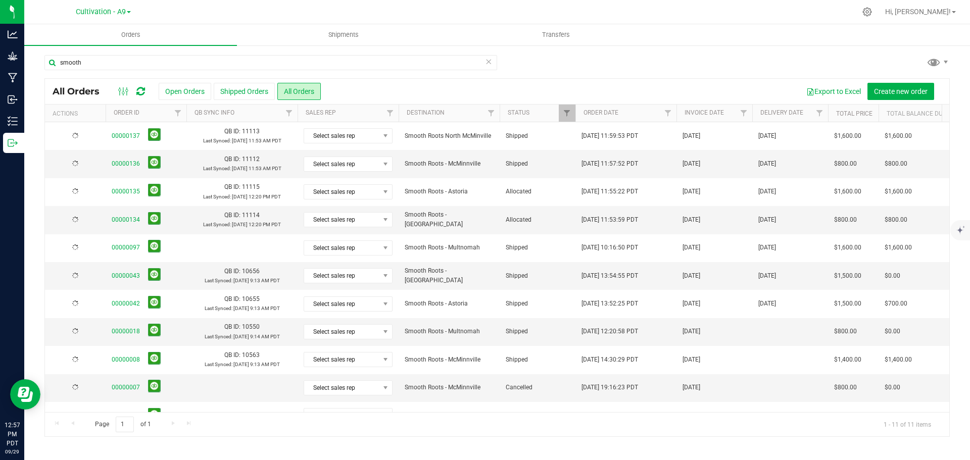
click at [236, 90] on button "Shipped Orders" at bounding box center [244, 91] width 61 height 17
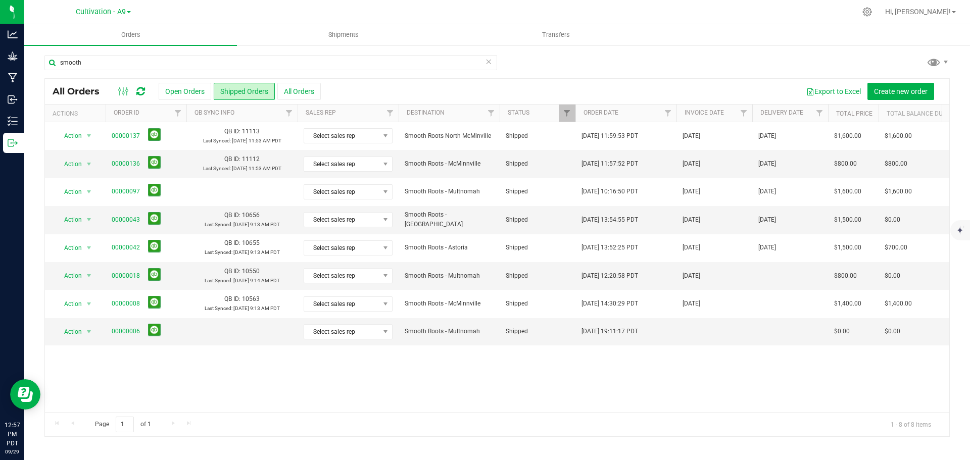
click at [183, 90] on button "Open Orders" at bounding box center [185, 91] width 53 height 17
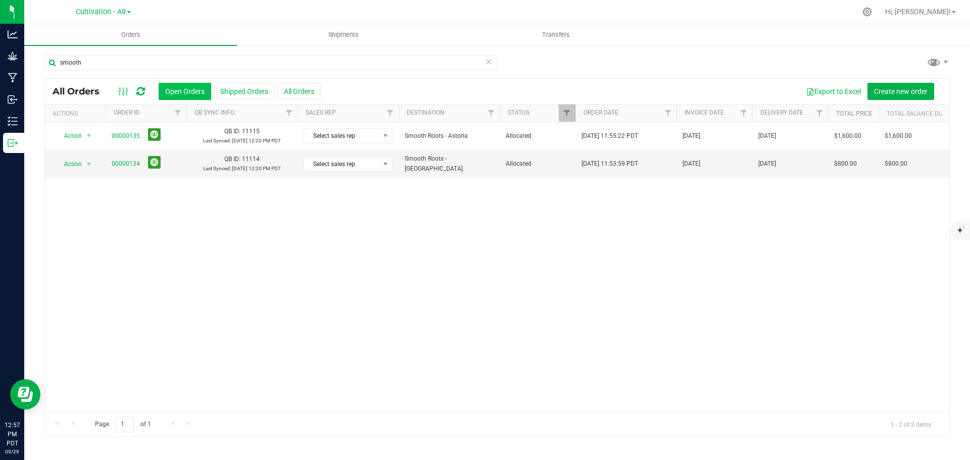
click at [181, 94] on button "Open Orders" at bounding box center [185, 91] width 53 height 17
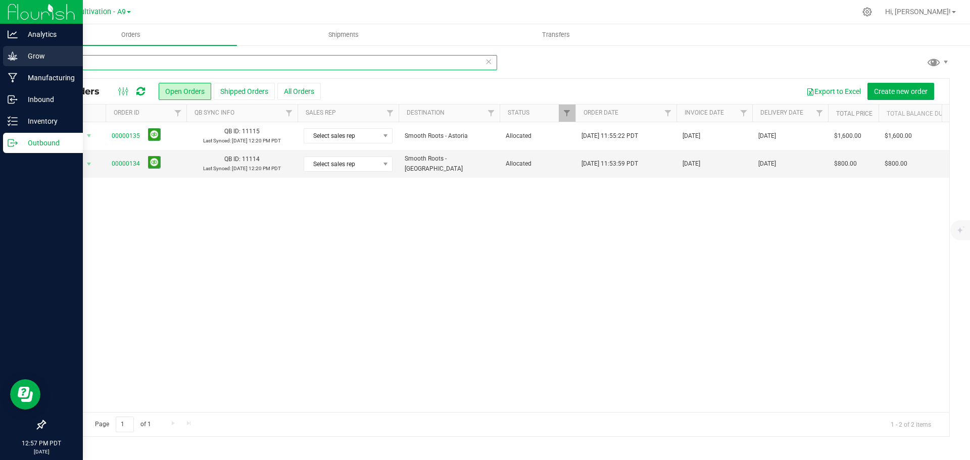
drag, startPoint x: 94, startPoint y: 67, endPoint x: 3, endPoint y: 48, distance: 92.9
click at [3, 48] on div "Analytics Grow Manufacturing Inbound Inventory Outbound 12:57 PM PDT 09/29/2025…" at bounding box center [485, 230] width 970 height 460
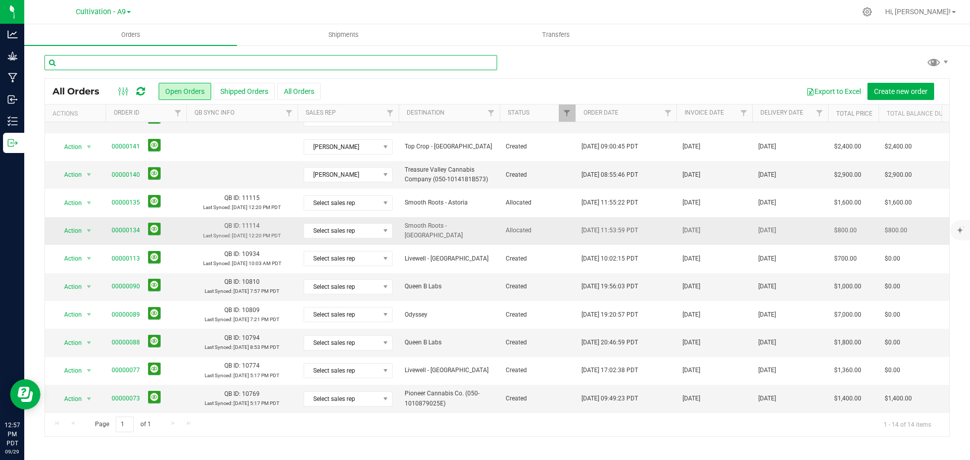
scroll to position [109, 0]
